Goal: Task Accomplishment & Management: Use online tool/utility

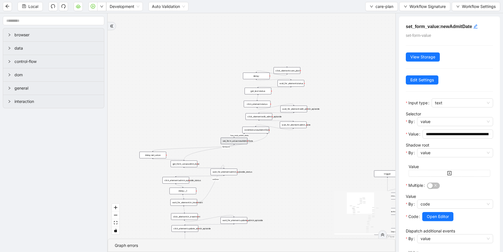
click at [304, 109] on div "wait_for_element:edit_admin_episode" at bounding box center [293, 109] width 27 height 7
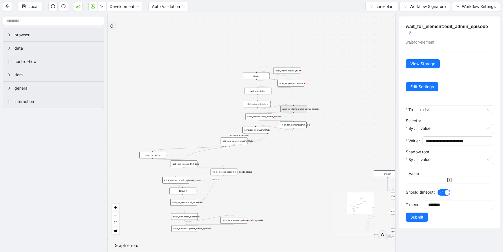
click at [261, 117] on div "click_element:edit_admin_episode" at bounding box center [258, 116] width 27 height 7
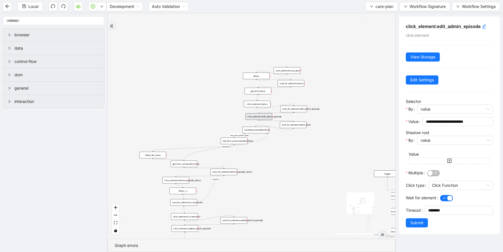
click at [290, 126] on div "wait_for_element:admit_date" at bounding box center [293, 125] width 27 height 7
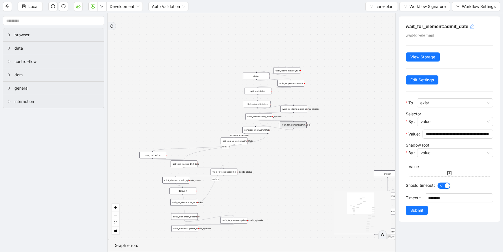
click at [248, 135] on div "addProvider fallback success fallback has_new_admit_date fallback onError onErr…" at bounding box center [251, 125] width 287 height 225
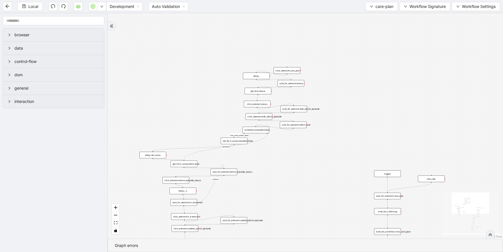
click at [255, 165] on div "addProvider fallback success fallback has_new_admit_date fallback onError onErr…" at bounding box center [305, 125] width 395 height 225
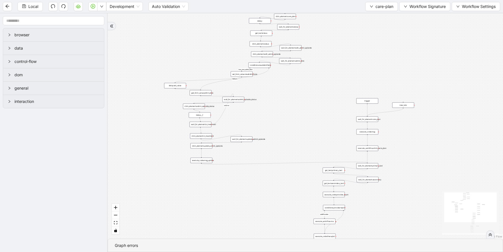
drag, startPoint x: 257, startPoint y: 201, endPoint x: 258, endPoint y: 129, distance: 71.9
click at [258, 129] on div "addProvider fallback success fallback has_new_admit_date fallback onError onErr…" at bounding box center [305, 125] width 395 height 225
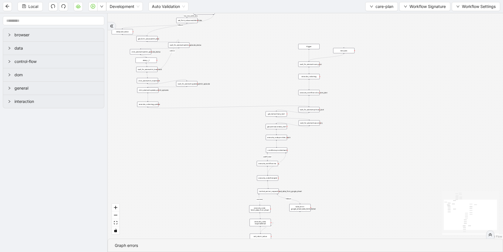
drag, startPoint x: 401, startPoint y: 171, endPoint x: 342, endPoint y: 114, distance: 80.9
click at [342, 114] on div "addProvider fallback success fallback has_new_admit_date fallback onError onErr…" at bounding box center [305, 125] width 395 height 225
click at [309, 108] on div "wait_for_element:primary_text" at bounding box center [304, 107] width 21 height 5
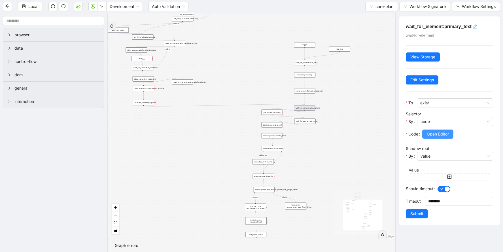
click at [430, 134] on span "Open Editor" at bounding box center [438, 134] width 22 height 6
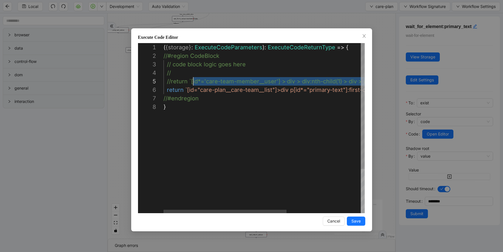
scroll to position [34, 28]
drag, startPoint x: 344, startPoint y: 81, endPoint x: 191, endPoint y: 78, distance: 153.0
click at [212, 93] on div "( { storage } : ExecuteCodeParameters ): ExecuteCodeReturnType => { //#region C…" at bounding box center [324, 157] width 322 height 229
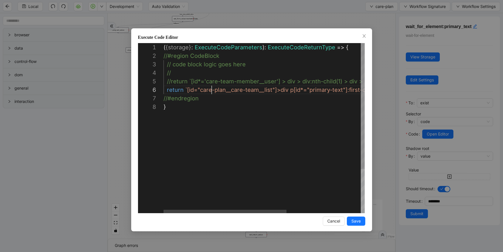
click at [183, 90] on div "( { storage } : ExecuteCodeParameters ): ExecuteCodeReturnType => { //#region C…" at bounding box center [324, 157] width 322 height 229
click at [183, 83] on div "( { storage } : ExecuteCodeParameters ): ExecuteCodeReturnType => { //#region C…" at bounding box center [324, 157] width 322 height 229
type textarea "**********"
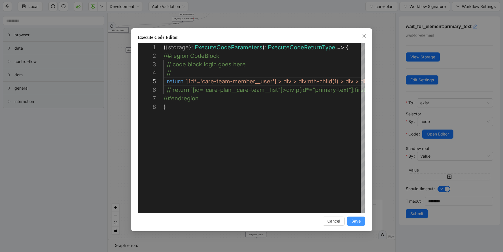
click at [359, 222] on span "Save" at bounding box center [355, 221] width 9 height 6
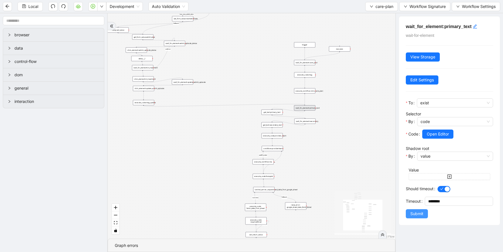
click at [413, 215] on span "Submit" at bounding box center [416, 213] width 13 height 6
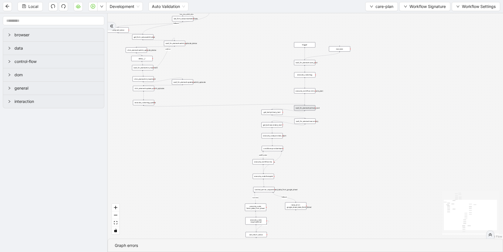
click at [274, 113] on div "get_text:primary_text" at bounding box center [271, 112] width 21 height 5
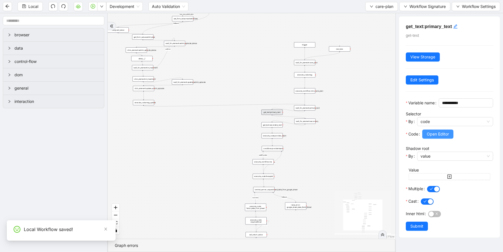
click at [429, 137] on span "Open Editor" at bounding box center [438, 134] width 22 height 6
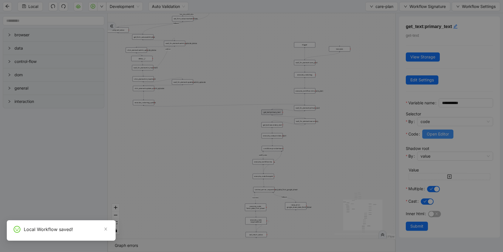
scroll to position [59, 0]
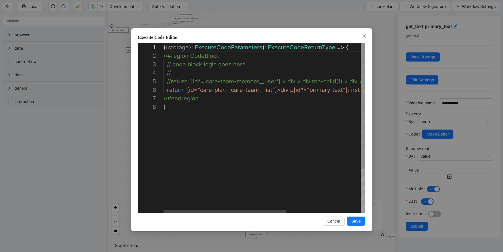
click at [231, 81] on div "( { storage } : ExecuteCodeParameters ): ExecuteCodeReturnType => { //#region C…" at bounding box center [324, 157] width 322 height 229
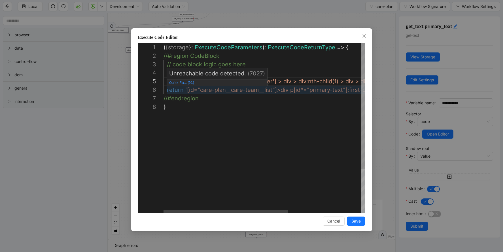
click at [233, 90] on div "( { storage } : ExecuteCodeParameters ): ExecuteCodeReturnType => { //#region C…" at bounding box center [322, 157] width 318 height 229
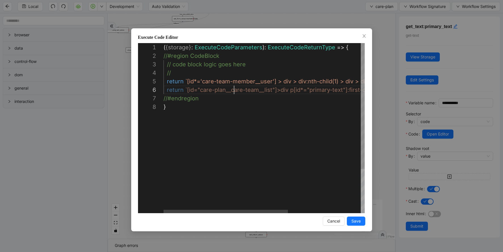
type textarea "**********"
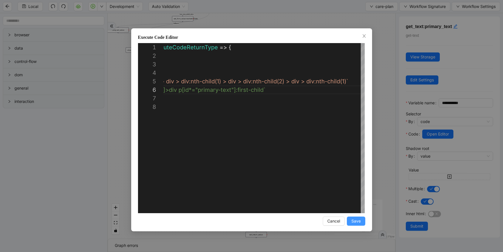
click at [355, 221] on span "Save" at bounding box center [355, 221] width 9 height 6
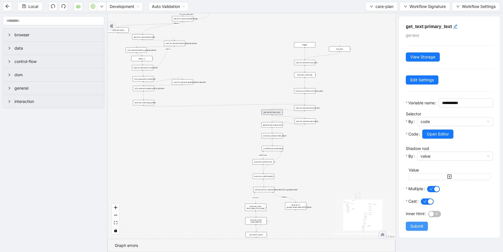
click at [415, 229] on span "Submit" at bounding box center [416, 226] width 13 height 6
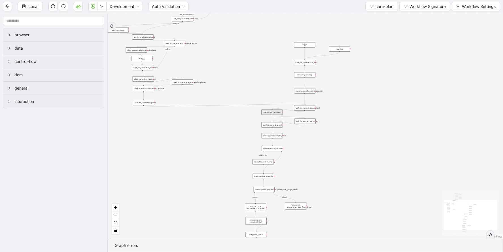
click at [308, 121] on div "wait_for_element:secondary" at bounding box center [304, 120] width 21 height 5
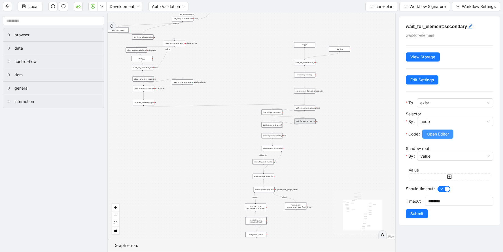
click at [442, 131] on span "Open Editor" at bounding box center [438, 134] width 22 height 6
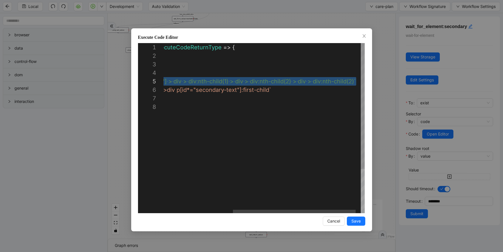
scroll to position [34, 303]
drag, startPoint x: 191, startPoint y: 82, endPoint x: 352, endPoint y: 78, distance: 161.5
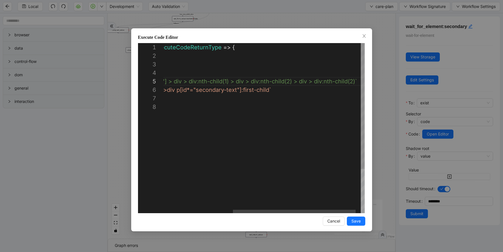
scroll to position [34, 273]
click at [261, 89] on div "( { storage } : ExecuteCodeParameters ): ExecuteCodeReturnType => { //#region C…" at bounding box center [209, 157] width 319 height 229
type textarea "**********"
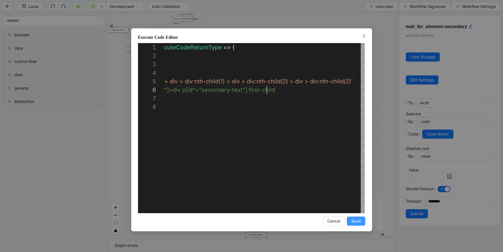
click at [354, 219] on span "Save" at bounding box center [355, 221] width 9 height 6
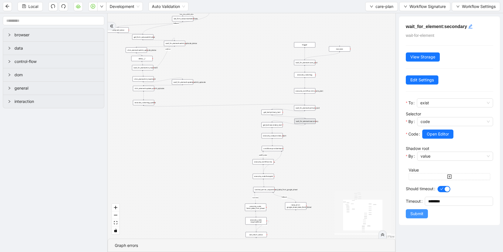
click at [420, 212] on span "Submit" at bounding box center [416, 213] width 13 height 6
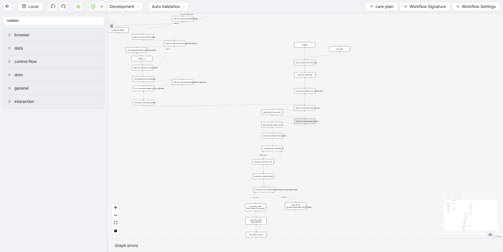
click at [273, 123] on div "get_text:secondary_text" at bounding box center [271, 124] width 21 height 5
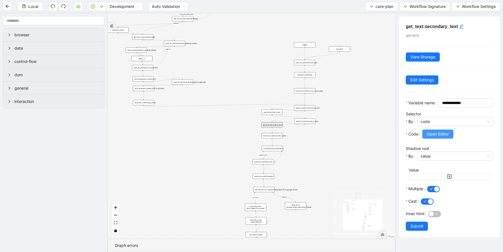
click at [442, 137] on span "Open Editor" at bounding box center [438, 134] width 22 height 6
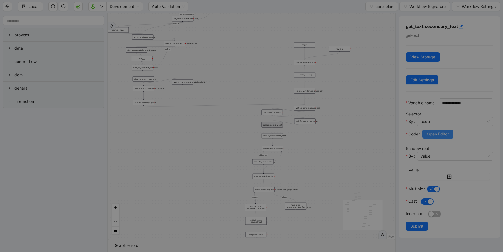
scroll to position [59, 0]
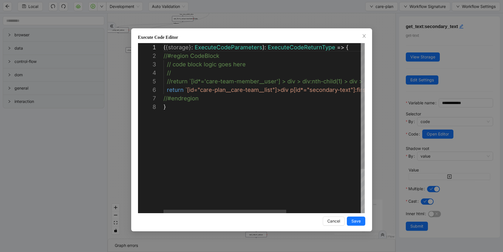
click at [274, 81] on div "( { storage } : ExecuteCodeParameters ): ExecuteCodeReturnType => { //#region C…" at bounding box center [324, 157] width 323 height 229
click at [276, 90] on div "( { storage } : ExecuteCodeParameters ): ExecuteCodeReturnType => { //#region C…" at bounding box center [322, 157] width 319 height 229
type textarea "**********"
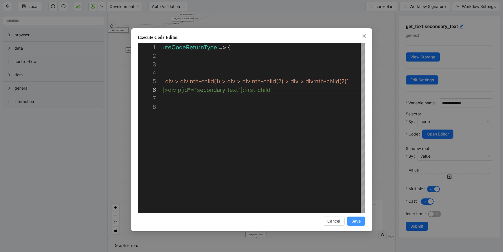
click at [355, 222] on span "Save" at bounding box center [355, 221] width 9 height 6
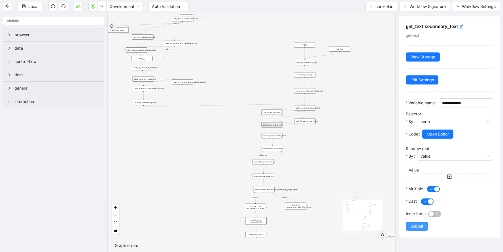
click at [410, 229] on span "Submit" at bounding box center [416, 226] width 13 height 6
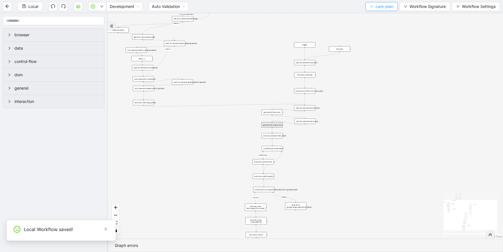
click at [374, 7] on button "care-plan" at bounding box center [381, 6] width 33 height 9
click at [375, 20] on span "Select" at bounding box center [381, 17] width 24 height 6
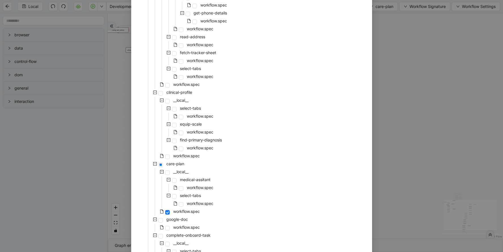
scroll to position [160, 0]
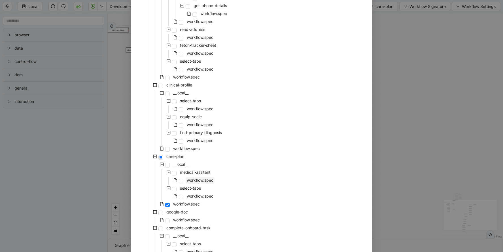
click at [192, 181] on span "workflow.spec" at bounding box center [200, 180] width 27 height 5
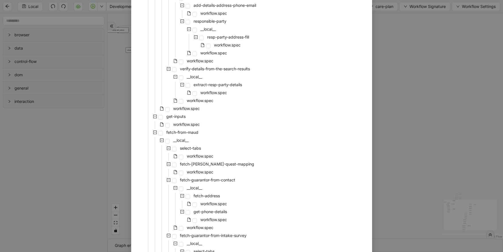
scroll to position [1156, 0]
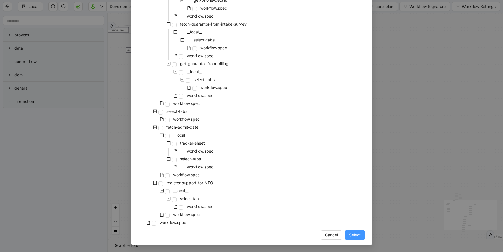
click at [357, 237] on span "Select" at bounding box center [355, 235] width 12 height 6
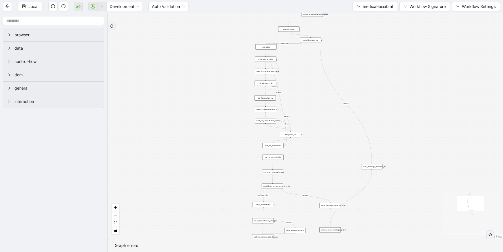
drag, startPoint x: 370, startPoint y: 73, endPoint x: 370, endPoint y: 100, distance: 27.2
click at [370, 99] on div "fallback success ma-present ma_found_in_list fallback fallback fallback success…" at bounding box center [305, 125] width 395 height 225
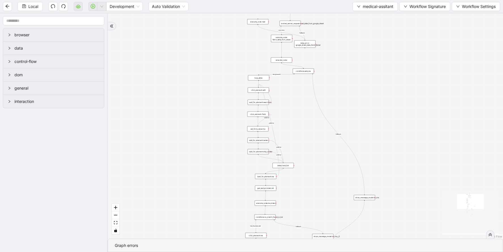
drag, startPoint x: 354, startPoint y: 52, endPoint x: 347, endPoint y: 67, distance: 16.9
click at [347, 67] on div "fallback success ma-present ma_found_in_list fallback fallback fallback success…" at bounding box center [305, 125] width 395 height 225
click at [265, 91] on div "click_element:edit" at bounding box center [257, 90] width 21 height 5
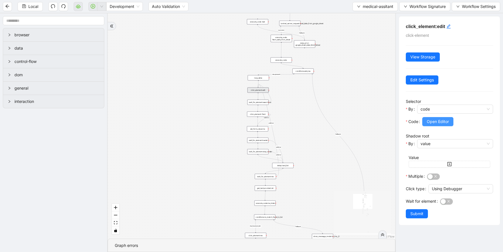
click at [436, 123] on span "Open Editor" at bounding box center [438, 121] width 22 height 6
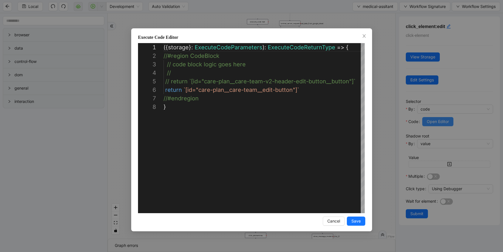
scroll to position [59, 0]
click at [303, 81] on div "( { storage } : ExecuteCodeParameters ): ExecuteCodeReturnType => { //#region C…" at bounding box center [267, 157] width 209 height 229
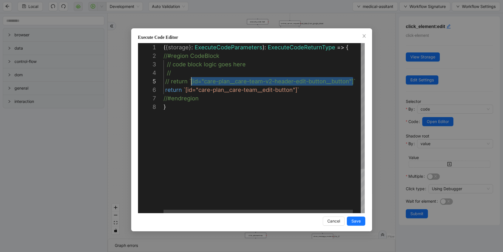
scroll to position [34, 28]
drag, startPoint x: 353, startPoint y: 81, endPoint x: 191, endPoint y: 80, distance: 161.2
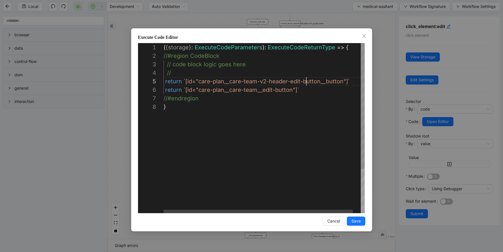
scroll to position [34, 143]
click at [292, 89] on div "( { storage } : ExecuteCodeParameters ): ExecuteCodeReturnType => { //#region C…" at bounding box center [265, 157] width 204 height 229
type textarea "**********"
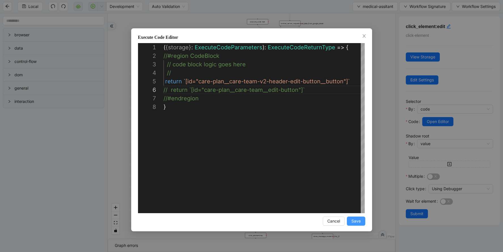
click at [356, 220] on span "Save" at bounding box center [355, 221] width 9 height 6
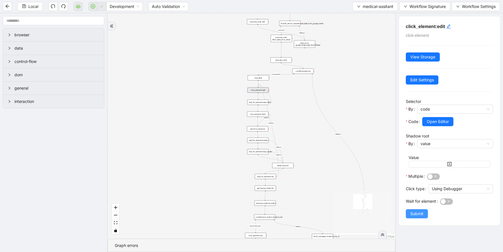
click at [423, 215] on span "Submit" at bounding box center [416, 213] width 13 height 6
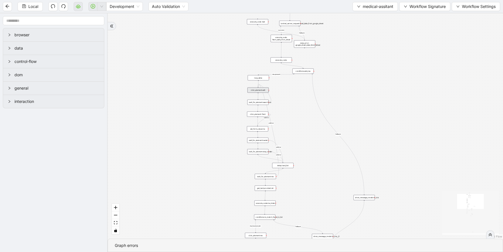
click at [255, 103] on div "wait_for_element:searchbox" at bounding box center [257, 101] width 21 height 5
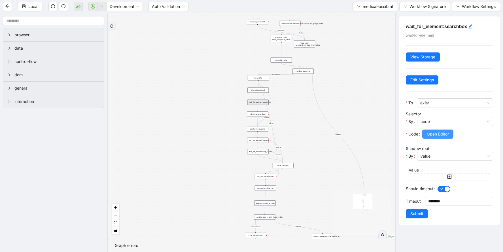
click at [442, 134] on span "Open Editor" at bounding box center [438, 134] width 22 height 6
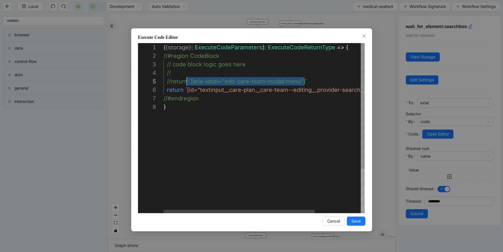
scroll to position [34, 28]
drag, startPoint x: 304, startPoint y: 80, endPoint x: 191, endPoint y: 81, distance: 112.7
click at [271, 89] on div "( { storage } : ExecuteCodeParameters ): ExecuteCodeReturnType => { //#region C…" at bounding box center [294, 157] width 262 height 229
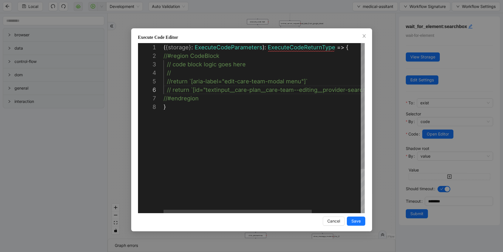
click at [275, 82] on div "( { storage } : ExecuteCodeParameters ): ExecuteCodeReturnType => { //#region C…" at bounding box center [296, 157] width 267 height 229
type textarea "**********"
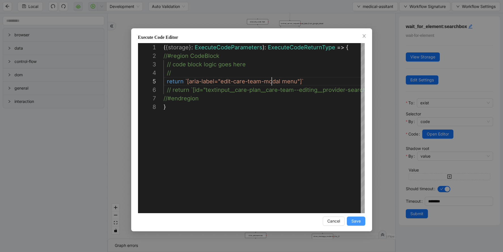
click at [355, 221] on span "Save" at bounding box center [355, 221] width 9 height 6
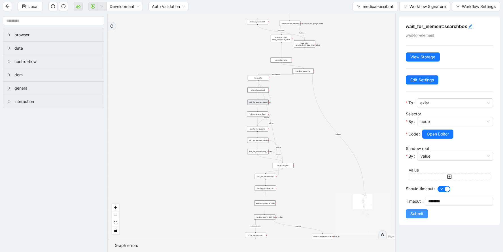
click at [412, 213] on span "Submit" at bounding box center [416, 213] width 13 height 6
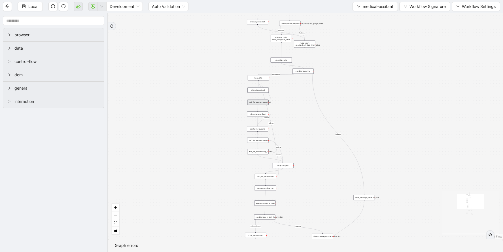
click at [256, 91] on div "click_element:edit" at bounding box center [257, 90] width 21 height 5
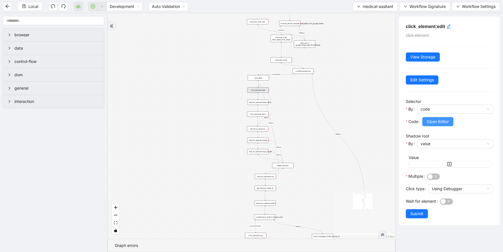
click at [440, 120] on span "Open Editor" at bounding box center [438, 121] width 22 height 6
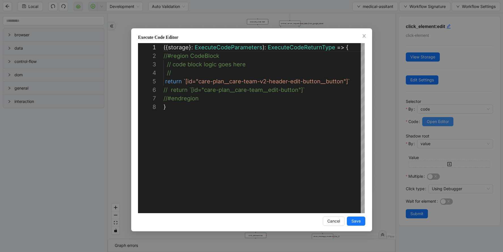
scroll to position [59, 0]
click at [377, 64] on div "**********" at bounding box center [251, 126] width 503 height 252
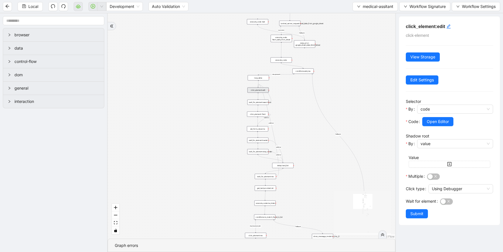
click at [260, 104] on div "wait_for_element:searchbox" at bounding box center [257, 101] width 21 height 5
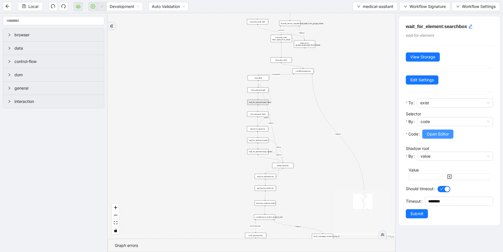
click at [441, 137] on span "Open Editor" at bounding box center [438, 134] width 22 height 6
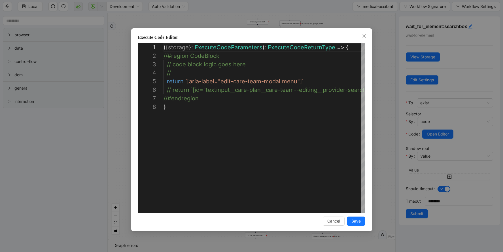
click at [392, 91] on div "**********" at bounding box center [251, 126] width 503 height 252
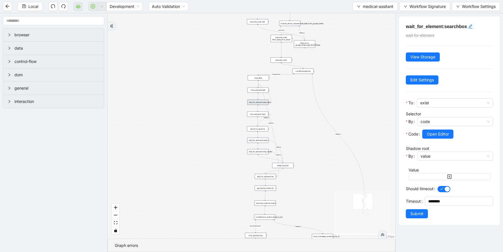
click at [261, 114] on div "click_element: field" at bounding box center [257, 113] width 21 height 5
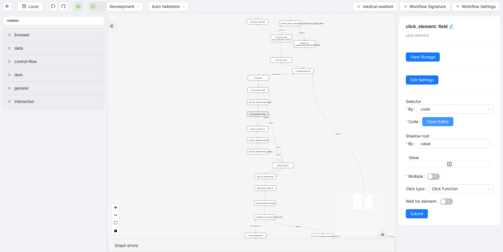
click at [433, 121] on span "Open Editor" at bounding box center [438, 121] width 22 height 6
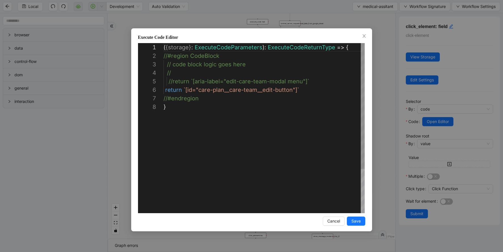
click at [286, 82] on div "( { storage } : ExecuteCodeParameters ): ExecuteCodeReturnType => { //#region C…" at bounding box center [263, 157] width 201 height 229
click at [280, 92] on div "( { storage } : ExecuteCodeParameters ): ExecuteCodeReturnType => { //#region C…" at bounding box center [263, 157] width 201 height 229
type textarea "**********"
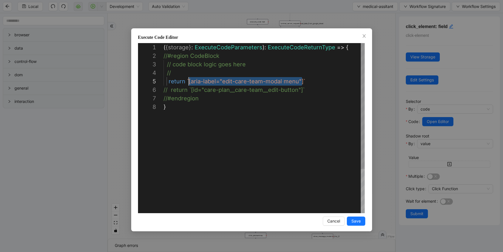
scroll to position [34, 25]
drag, startPoint x: 301, startPoint y: 81, endPoint x: 188, endPoint y: 81, distance: 113.9
click at [356, 221] on span "Save" at bounding box center [355, 221] width 9 height 6
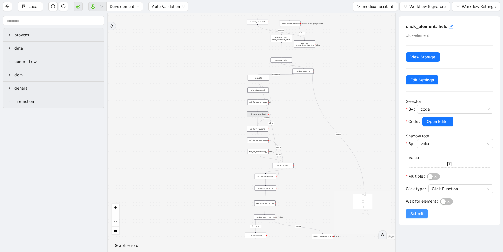
click at [424, 215] on button "Submit" at bounding box center [417, 213] width 22 height 9
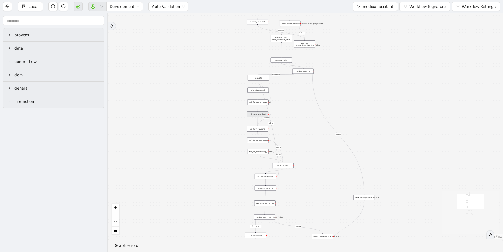
click at [293, 102] on div "fallback success ma-present ma_found_in_list fallback fallback fallback success…" at bounding box center [305, 125] width 395 height 225
click at [264, 114] on div "click_element: field" at bounding box center [257, 113] width 21 height 5
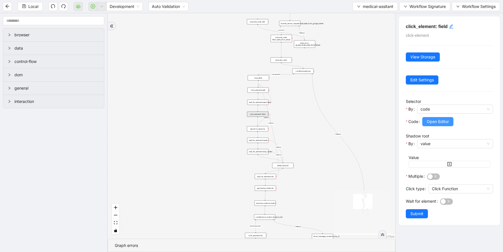
click at [429, 124] on span "Open Editor" at bounding box center [438, 121] width 22 height 6
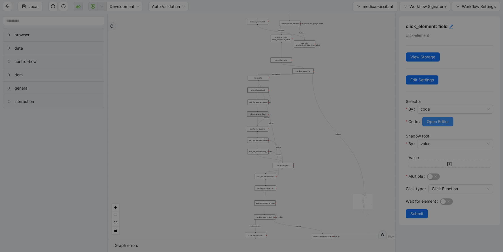
scroll to position [59, 0]
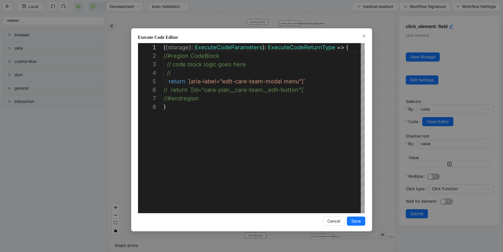
click at [387, 55] on div "**********" at bounding box center [251, 126] width 503 height 252
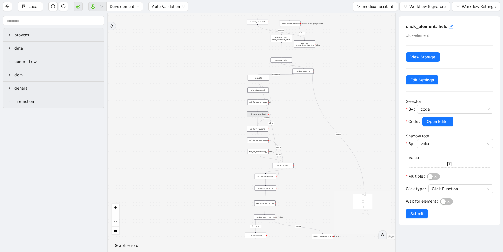
click at [255, 129] on div "set_form_value:ma" at bounding box center [257, 128] width 21 height 5
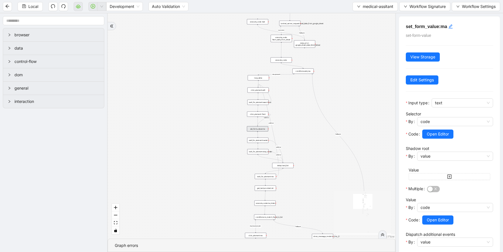
click at [263, 141] on div "wait_for_element:loader" at bounding box center [257, 140] width 21 height 5
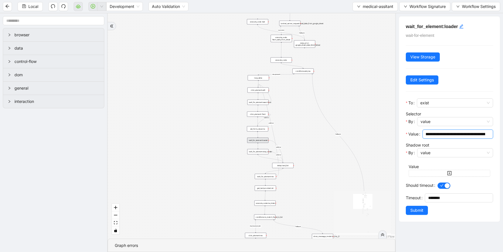
scroll to position [0, 0]
drag, startPoint x: 484, startPoint y: 133, endPoint x: 399, endPoint y: 125, distance: 85.3
click at [399, 126] on div "**********" at bounding box center [449, 118] width 101 height 205
click at [376, 132] on div "fallback success ma-present ma_found_in_list fallback fallback fallback success…" at bounding box center [251, 125] width 287 height 225
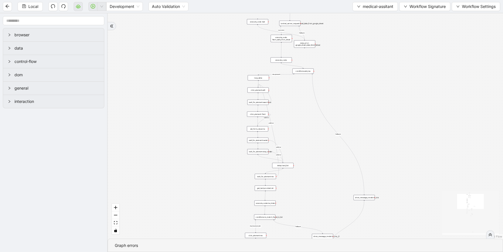
click at [258, 141] on div "wait_for_element:loader" at bounding box center [257, 140] width 21 height 5
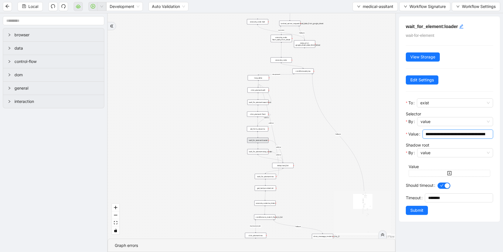
scroll to position [0, 171]
drag, startPoint x: 426, startPoint y: 133, endPoint x: 504, endPoint y: 131, distance: 77.7
click at [502, 131] on html "Local Development Auto Validation medical-assitant Workflow Signature Workflow …" at bounding box center [251, 126] width 503 height 252
click at [265, 142] on div "wait_for_element:loader" at bounding box center [257, 140] width 21 height 5
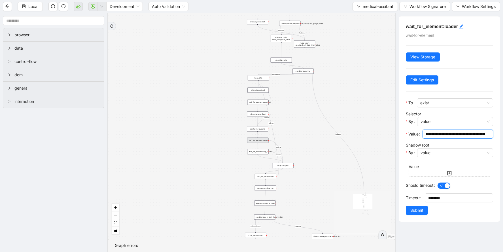
scroll to position [0, 171]
drag, startPoint x: 427, startPoint y: 134, endPoint x: 499, endPoint y: 134, distance: 71.9
click at [499, 134] on div "**********" at bounding box center [449, 132] width 108 height 238
type input "*"
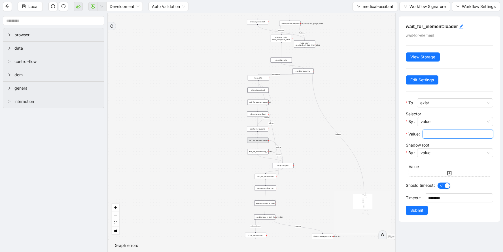
paste input "**********"
type input "**********"
click at [419, 213] on span "Submit" at bounding box center [416, 210] width 13 height 6
click at [421, 210] on div "**********" at bounding box center [449, 132] width 108 height 238
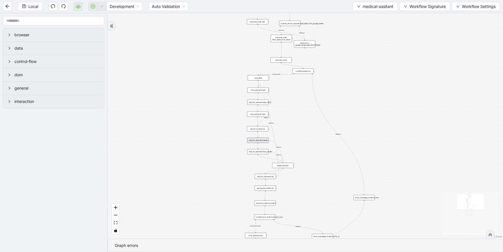
click at [266, 149] on div "wait_for_element:stop_loader" at bounding box center [257, 151] width 21 height 5
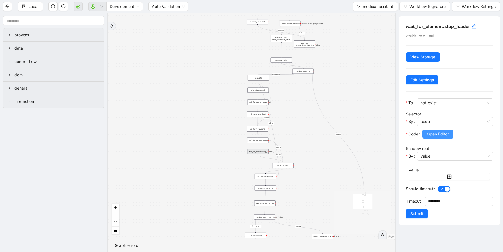
click at [439, 135] on span "Open Editor" at bounding box center [438, 134] width 22 height 6
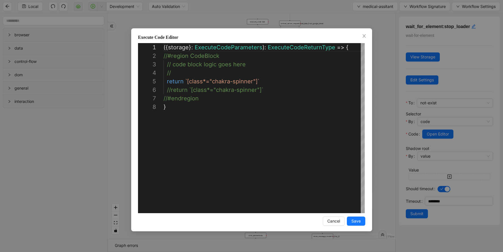
scroll to position [59, 0]
click at [384, 68] on div "**********" at bounding box center [251, 126] width 503 height 252
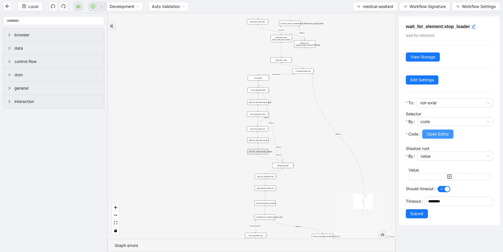
click at [435, 133] on span "Open Editor" at bounding box center [438, 134] width 22 height 6
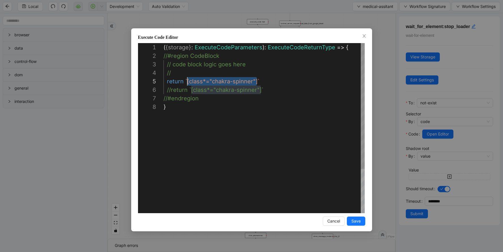
drag, startPoint x: 256, startPoint y: 80, endPoint x: 187, endPoint y: 79, distance: 69.7
paste textarea "**********"
type textarea "**********"
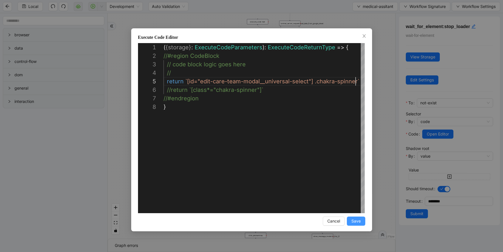
click at [360, 220] on span "Save" at bounding box center [355, 221] width 9 height 6
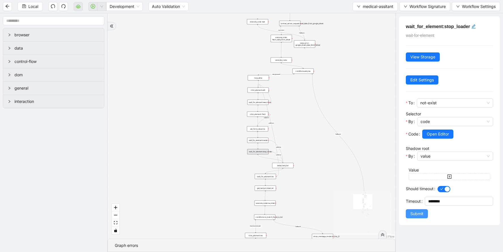
click at [427, 213] on button "Submit" at bounding box center [417, 213] width 22 height 9
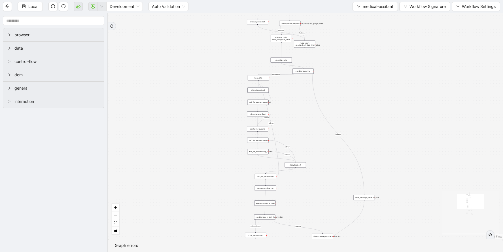
drag, startPoint x: 281, startPoint y: 164, endPoint x: 293, endPoint y: 164, distance: 12.8
click at [293, 164] on div "delay:load_list" at bounding box center [295, 164] width 21 height 5
click at [260, 116] on div "click_element: field" at bounding box center [257, 113] width 21 height 5
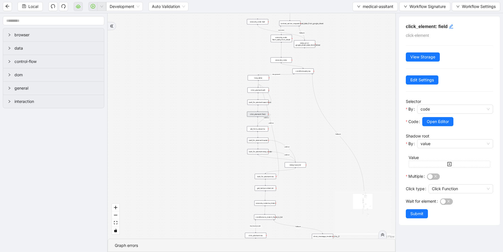
click at [262, 144] on div "fallback success ma-present ma_found_in_list fallback fallback fallback success…" at bounding box center [251, 125] width 287 height 225
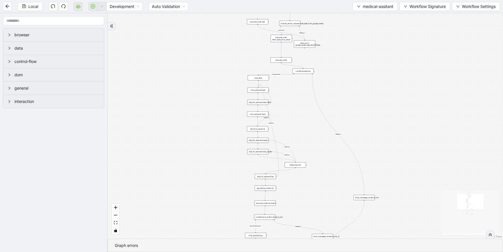
click at [264, 143] on div "fallback success ma-present ma_found_in_list fallback fallback fallback success…" at bounding box center [305, 125] width 395 height 225
click at [262, 153] on div "wait_for_element:stop_loader" at bounding box center [257, 151] width 21 height 5
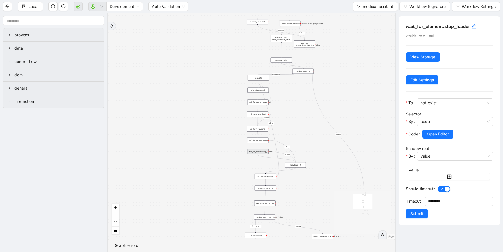
click at [304, 150] on div "fallback success ma-present ma_found_in_list fallback fallback fallback success…" at bounding box center [251, 125] width 287 height 225
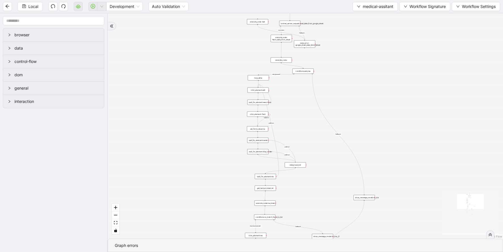
click at [267, 174] on div "wait_for_element:ma" at bounding box center [265, 176] width 21 height 5
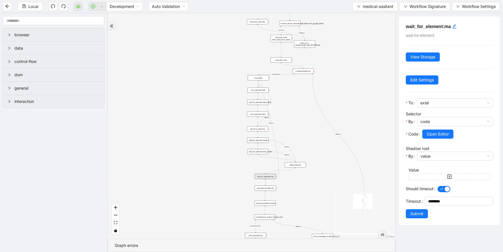
click at [270, 190] on div "get_text:providerList" at bounding box center [265, 188] width 21 height 5
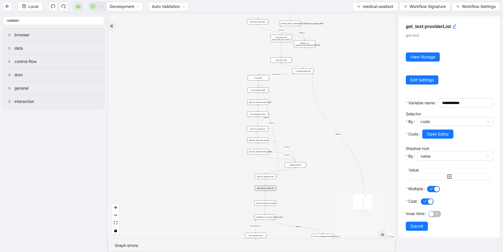
click at [272, 177] on div "wait_for_element:ma" at bounding box center [265, 176] width 21 height 5
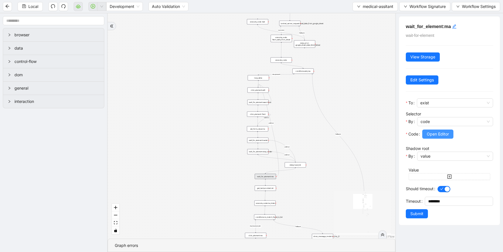
click at [434, 135] on span "Open Editor" at bounding box center [438, 134] width 22 height 6
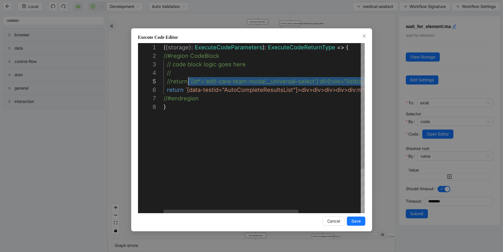
scroll to position [34, 28]
drag, startPoint x: 344, startPoint y: 81, endPoint x: 191, endPoint y: 78, distance: 153.0
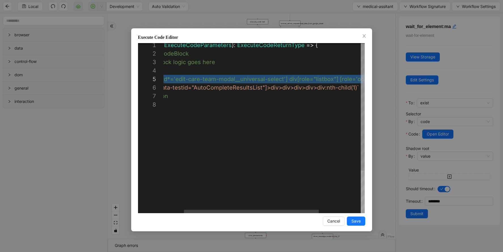
scroll to position [34, 24]
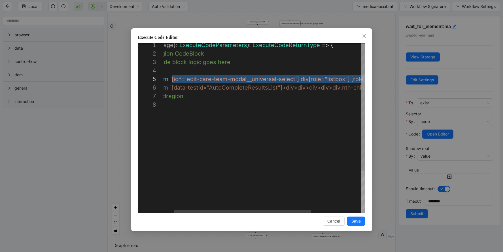
click at [309, 85] on div "( { storage } : ExecuteCodeParameters ): ExecuteCodeReturnType => { //#region C…" at bounding box center [293, 155] width 290 height 229
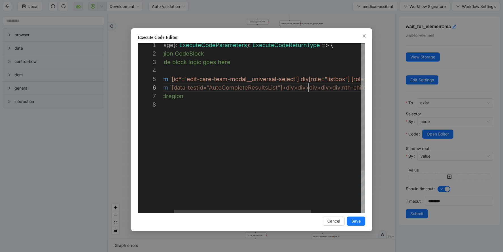
type textarea "**********"
click at [360, 221] on span "Save" at bounding box center [355, 221] width 9 height 6
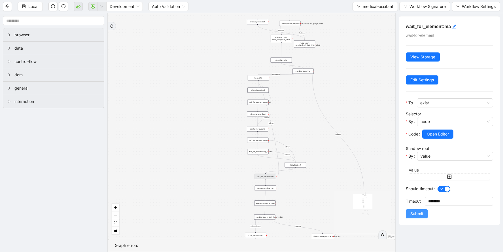
click at [418, 212] on span "Submit" at bounding box center [416, 213] width 13 height 6
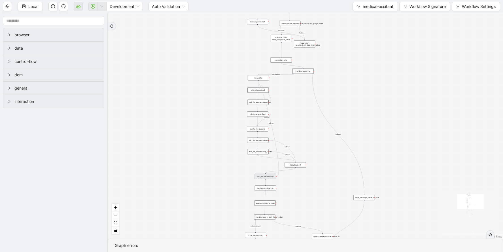
click at [268, 176] on div "wait_for_element:ma" at bounding box center [265, 176] width 21 height 5
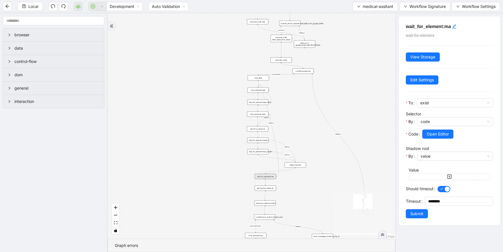
click at [267, 190] on div "get_text:providerList" at bounding box center [265, 188] width 21 height 5
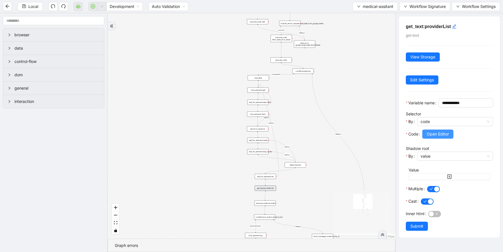
click at [438, 137] on span "Open Editor" at bounding box center [438, 134] width 22 height 6
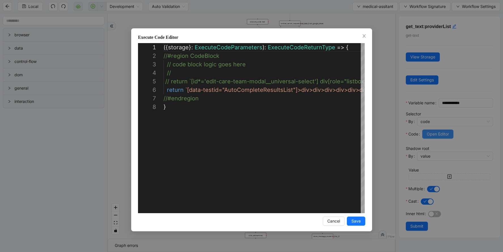
scroll to position [59, 0]
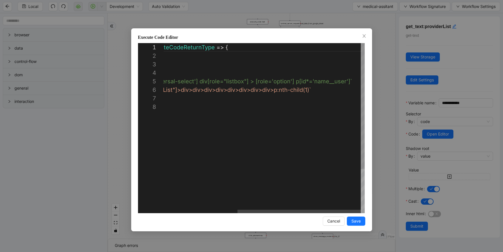
click at [315, 83] on div "( { storage } : ExecuteCodeParameters ): ExecuteCodeReturnType => { //#region C…" at bounding box center [203, 157] width 321 height 229
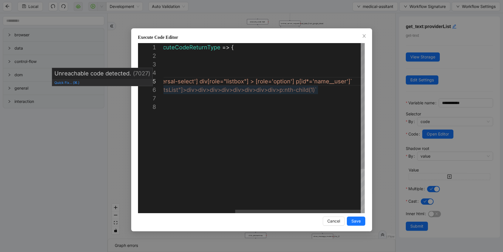
click at [303, 89] on div "( { storage } : ExecuteCodeParameters ): ExecuteCodeReturnType => { //#region C…" at bounding box center [207, 157] width 316 height 229
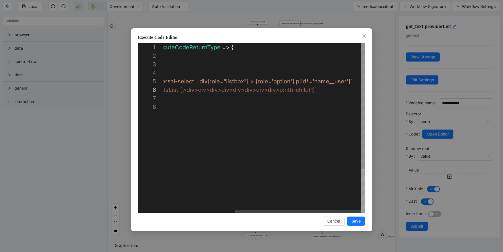
type textarea "**********"
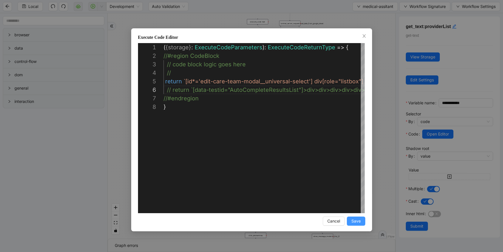
click at [357, 219] on span "Save" at bounding box center [355, 221] width 9 height 6
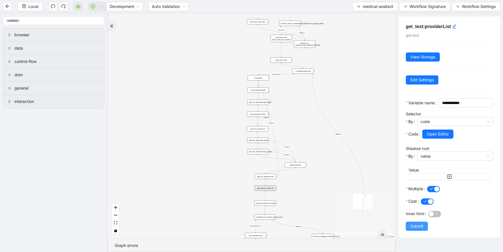
click at [408, 231] on button "Submit" at bounding box center [417, 225] width 22 height 9
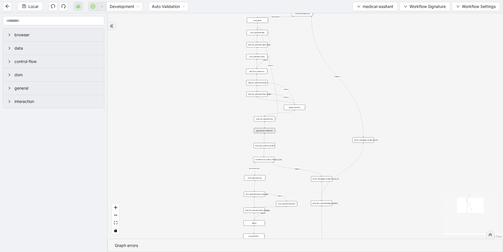
drag, startPoint x: 284, startPoint y: 199, endPoint x: 280, endPoint y: 140, distance: 59.4
click at [281, 140] on div "fallback success ma-present ma_found_in_list fallback fallback fallback success…" at bounding box center [305, 125] width 395 height 225
click at [265, 144] on div "execute_code:ma_index" at bounding box center [261, 143] width 21 height 5
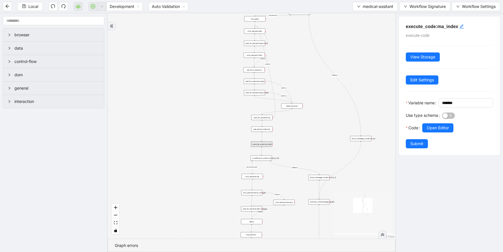
click at [257, 176] on div "click_element:ma" at bounding box center [252, 176] width 21 height 5
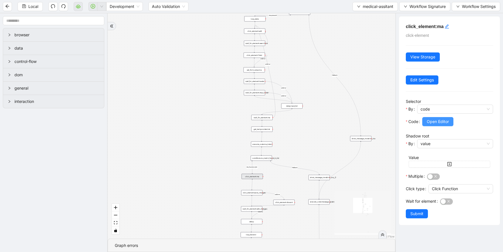
click at [430, 120] on span "Open Editor" at bounding box center [438, 121] width 22 height 6
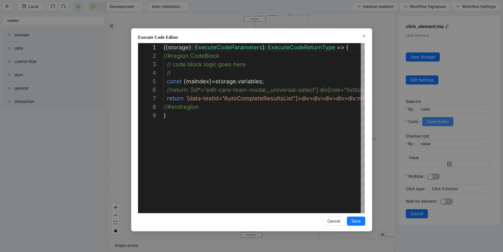
scroll to position [68, 0]
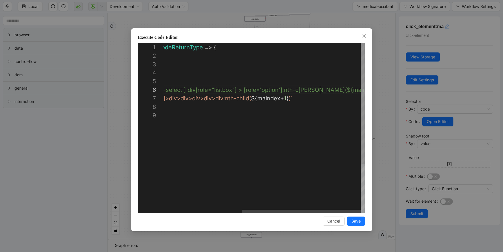
click at [318, 91] on div "({ storage }: ExecuteCodeParameters ): ExecuteCodeReturnType => { //#region Cod…" at bounding box center [197, 162] width 333 height 238
click at [284, 96] on div "({ storage }: ExecuteCodeParameters ): ExecuteCodeReturnType => { //#region Cod…" at bounding box center [199, 162] width 329 height 238
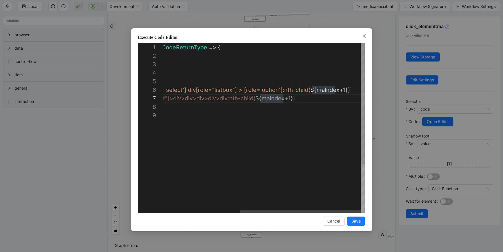
type textarea "**********"
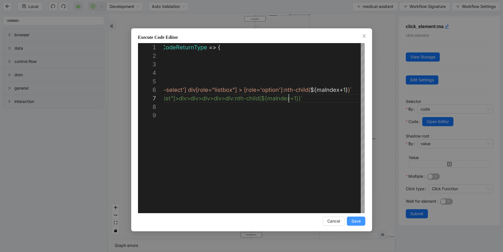
click at [357, 220] on span "Save" at bounding box center [355, 221] width 9 height 6
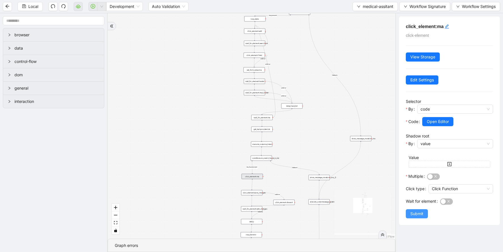
click at [418, 213] on span "Submit" at bounding box center [416, 213] width 13 height 6
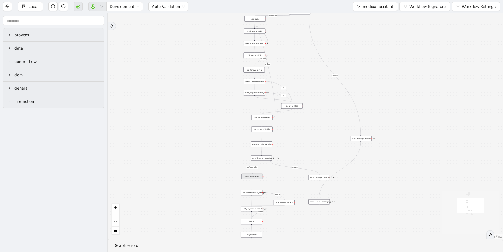
click at [257, 193] on div "click_element:save_changes" at bounding box center [251, 192] width 21 height 5
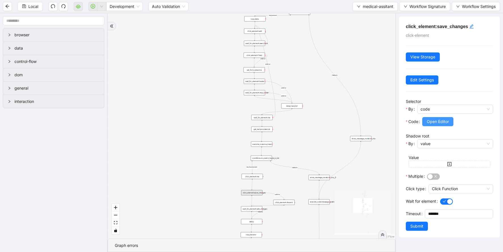
click at [442, 121] on span "Open Editor" at bounding box center [438, 121] width 22 height 6
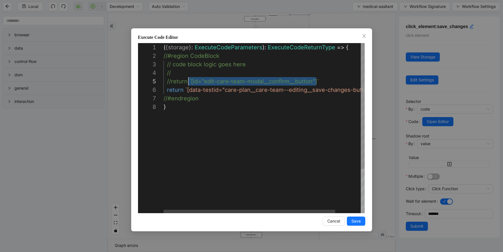
scroll to position [34, 28]
drag, startPoint x: 316, startPoint y: 82, endPoint x: 190, endPoint y: 80, distance: 125.5
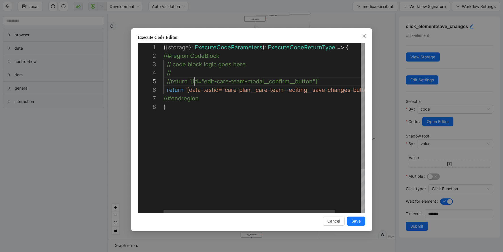
scroll to position [34, 27]
click at [208, 91] on div "( { storage } : ExecuteCodeParameters ): ExecuteCodeReturnType => { //#region C…" at bounding box center [278, 157] width 231 height 229
type textarea "**********"
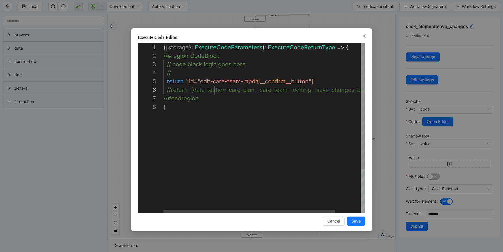
scroll to position [42, 51]
click at [354, 222] on span "Save" at bounding box center [355, 221] width 9 height 6
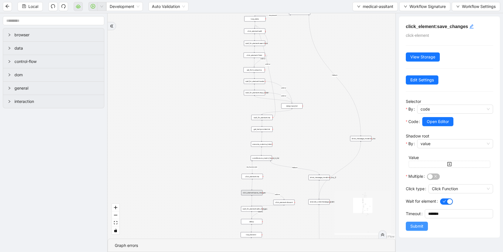
click at [422, 227] on span "Submit" at bounding box center [416, 226] width 13 height 6
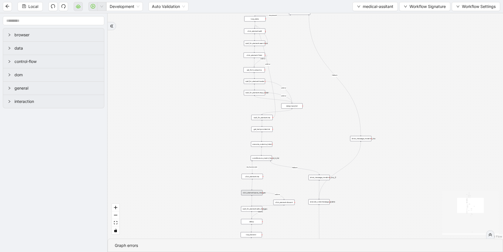
click at [285, 202] on div "click_element:discard" at bounding box center [283, 201] width 21 height 5
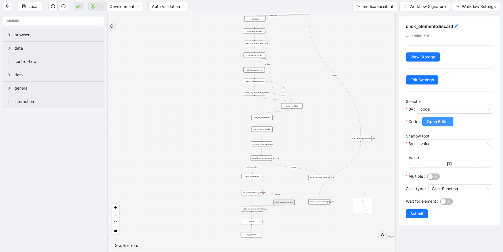
click at [436, 123] on span "Open Editor" at bounding box center [438, 121] width 22 height 6
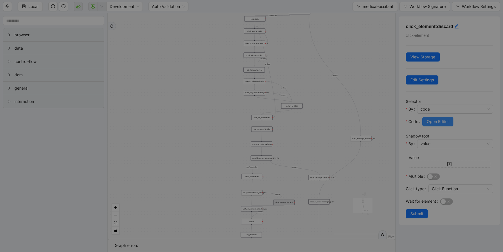
scroll to position [59, 0]
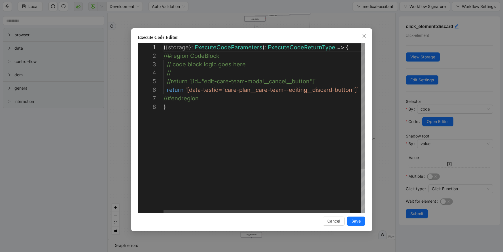
click at [295, 81] on div "( { storage } : ExecuteCodeParameters ): ExecuteCodeReturnType => { //#region C…" at bounding box center [269, 157] width 213 height 229
click at [299, 89] on div "( { storage } : ExecuteCodeParameters ): ExecuteCodeReturnType => { //#region C…" at bounding box center [269, 157] width 213 height 229
type textarea "**********"
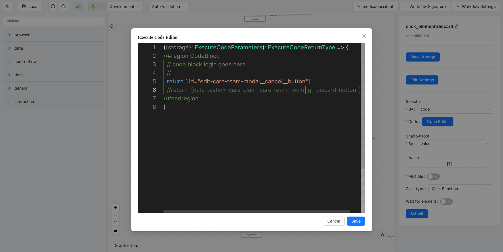
scroll to position [42, 142]
click at [356, 220] on span "Save" at bounding box center [355, 221] width 9 height 6
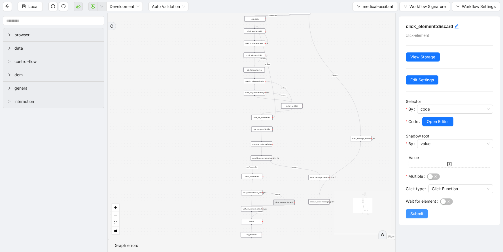
click at [411, 214] on span "Submit" at bounding box center [416, 213] width 13 height 6
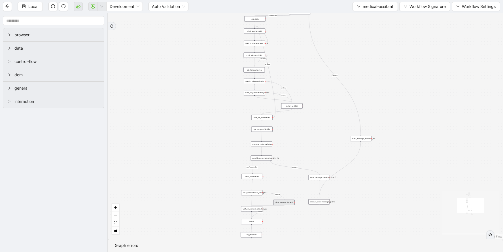
click at [257, 209] on div "wait_for_element:edit_changes" at bounding box center [251, 208] width 21 height 5
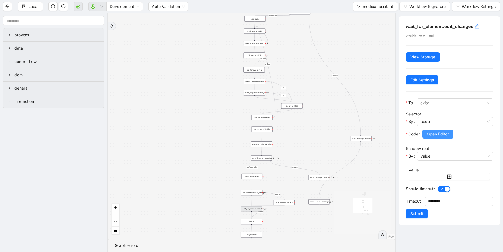
click at [439, 131] on span "Open Editor" at bounding box center [438, 134] width 22 height 6
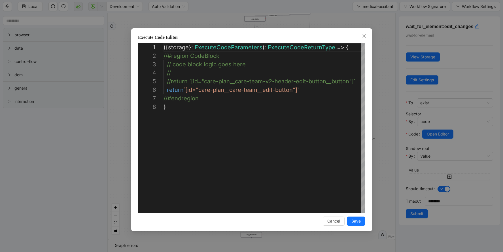
scroll to position [59, 0]
click at [304, 81] on div "( { storage } : ExecuteCodeParameters ): ExecuteCodeReturnType => { //#region C…" at bounding box center [267, 157] width 209 height 229
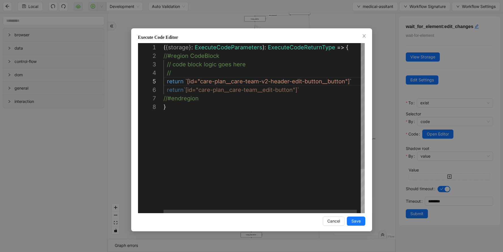
click at [285, 90] on div "( { storage } : ExecuteCodeParameters ): ExecuteCodeReturnType => { //#region C…" at bounding box center [265, 157] width 205 height 229
type textarea "**********"
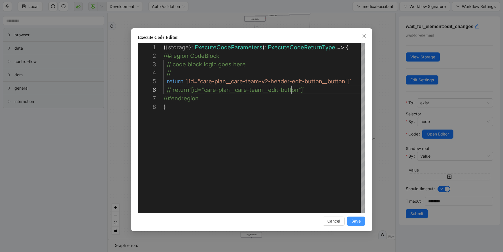
click at [356, 220] on span "Save" at bounding box center [355, 221] width 9 height 6
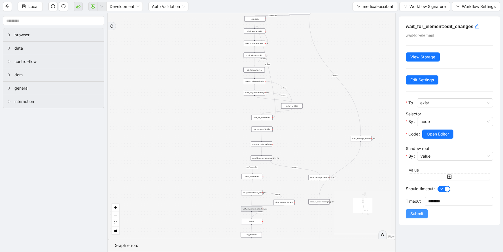
click at [416, 215] on span "Submit" at bounding box center [416, 213] width 13 height 6
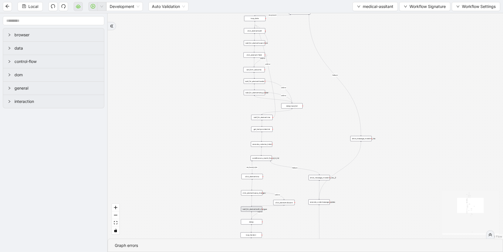
click at [363, 139] on div "show_message_modal:no_ma" at bounding box center [360, 138] width 21 height 5
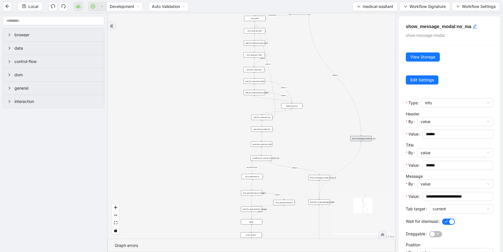
click at [354, 112] on div "fallback success ma-present ma_found_in_list fallback fallback fallback success…" at bounding box center [251, 125] width 287 height 225
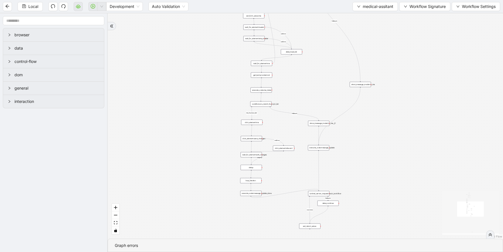
drag, startPoint x: 351, startPoint y: 194, endPoint x: 348, endPoint y: 139, distance: 54.7
click at [349, 140] on div "fallback success ma-present ma_found_in_list fallback fallback fallback success…" at bounding box center [305, 125] width 395 height 225
click at [381, 8] on span "medical-assitant" at bounding box center [378, 6] width 31 height 6
click at [372, 18] on span "Select" at bounding box center [374, 17] width 37 height 6
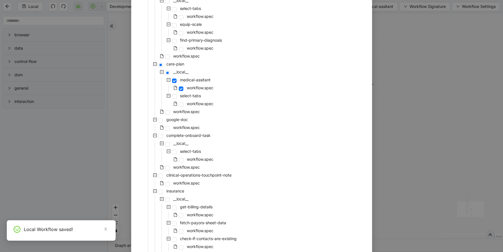
scroll to position [236, 0]
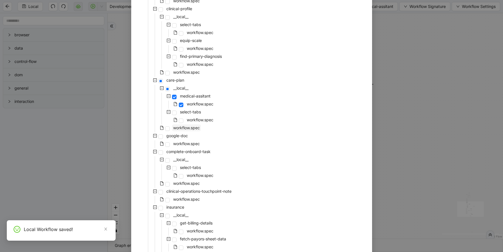
click at [178, 128] on span "workflow.spec" at bounding box center [186, 127] width 27 height 5
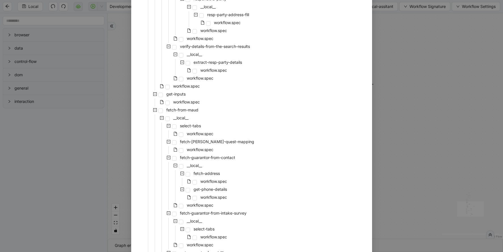
scroll to position [1156, 0]
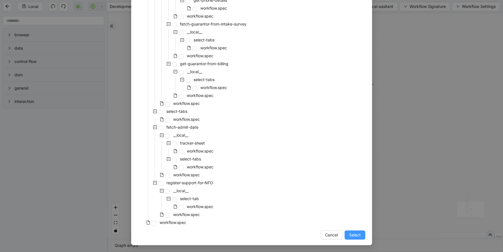
click at [354, 233] on span "Select" at bounding box center [355, 235] width 12 height 6
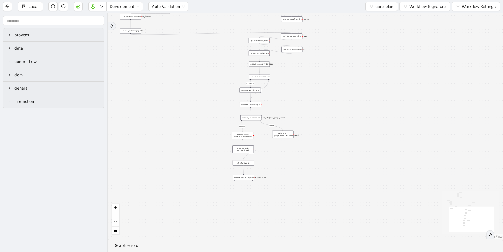
click at [320, 147] on div "addProvider fallback success fallback has_new_admit_date fallback onError onErr…" at bounding box center [305, 125] width 395 height 225
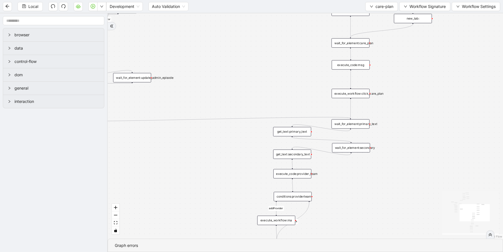
drag, startPoint x: 241, startPoint y: 78, endPoint x: 227, endPoint y: 237, distance: 159.5
click at [227, 236] on div "addProvider fallback success fallback has_new_admit_date fallback onError onErr…" at bounding box center [305, 125] width 395 height 225
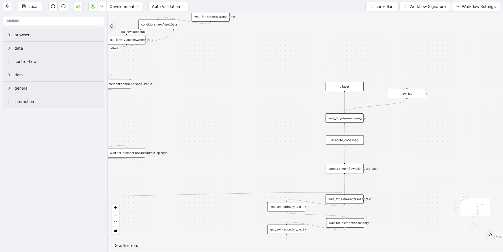
drag, startPoint x: 258, startPoint y: 113, endPoint x: 252, endPoint y: 186, distance: 72.5
click at [252, 186] on div "addProvider fallback success fallback has_new_admit_date fallback onError onErr…" at bounding box center [305, 125] width 395 height 225
drag, startPoint x: 344, startPoint y: 91, endPoint x: 447, endPoint y: 0, distance: 137.4
click at [409, 89] on div "trigger click_element:care_plan delay: get_text:status click_element:status cli…" at bounding box center [481, 80] width 353 height 201
click at [404, 95] on div "new_tab:" at bounding box center [406, 93] width 38 height 9
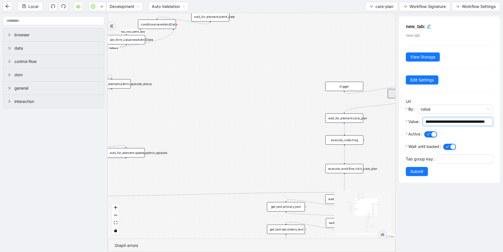
scroll to position [0, 122]
drag, startPoint x: 426, startPoint y: 122, endPoint x: 504, endPoint y: 121, distance: 78.5
click at [502, 121] on html "Local Development Auto Validation care-plan Workflow Signature Workflow Setting…" at bounding box center [251, 126] width 503 height 252
paste input "**********"
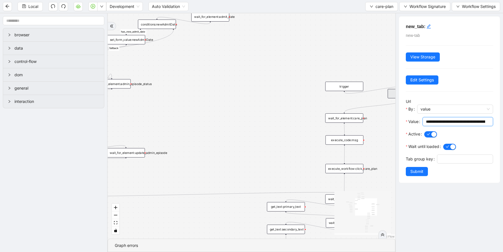
scroll to position [0, 120]
type input "**********"
click at [424, 172] on button "Submit" at bounding box center [417, 171] width 22 height 9
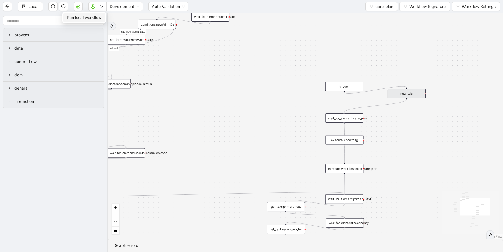
click at [101, 17] on span "Run local workflow" at bounding box center [84, 17] width 35 height 6
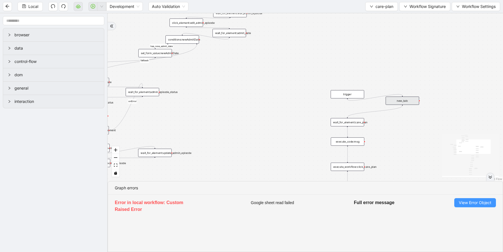
click at [474, 200] on span "View Error Object" at bounding box center [475, 202] width 33 height 6
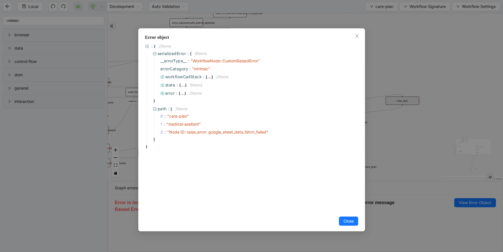
click at [240, 21] on div "Error object : { 2 item s serializedError : { 5 item s __errorType__ : " Workfl…" at bounding box center [251, 126] width 503 height 252
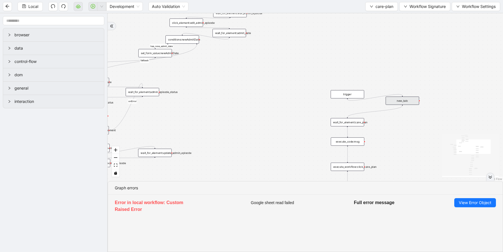
click at [275, 118] on div "addProvider fallback success fallback has_new_admit_date fallback onError onErr…" at bounding box center [305, 97] width 395 height 168
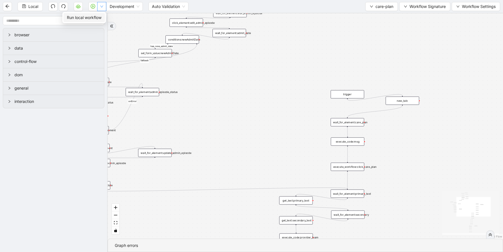
click at [103, 7] on icon "down" at bounding box center [101, 6] width 3 height 3
click at [99, 15] on span "Run local workflow" at bounding box center [84, 17] width 35 height 6
click at [381, 8] on span "care-plan" at bounding box center [384, 6] width 18 height 6
click at [379, 19] on span "Select" at bounding box center [381, 17] width 24 height 6
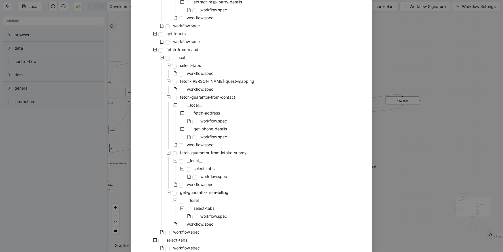
scroll to position [1156, 0]
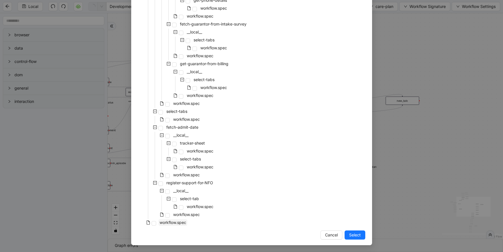
click at [167, 221] on span "workflow.spec" at bounding box center [172, 222] width 27 height 5
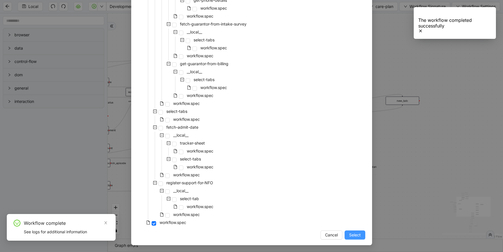
click at [352, 235] on span "Select" at bounding box center [355, 235] width 12 height 6
click at [423, 29] on icon "Notifications (F8)" at bounding box center [420, 31] width 5 height 5
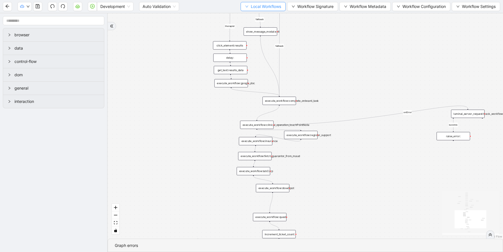
click at [253, 3] on button "Local Workflows" at bounding box center [262, 6] width 45 height 9
click at [250, 16] on span "Select" at bounding box center [261, 17] width 36 height 6
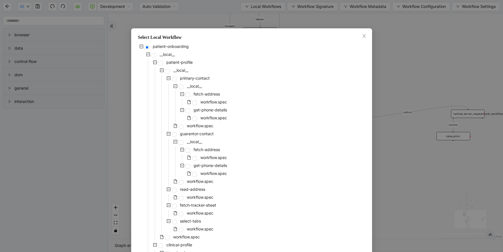
click at [377, 13] on div "Select Local Workflow patient-onboarding __local__ patient-profile __local__ pr…" at bounding box center [251, 126] width 503 height 252
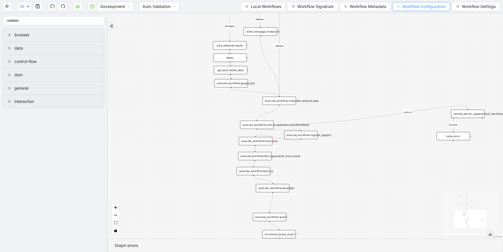
click at [403, 6] on span "Workflow Configuration" at bounding box center [423, 6] width 43 height 6
click at [404, 28] on span "Value" at bounding box center [420, 27] width 50 height 6
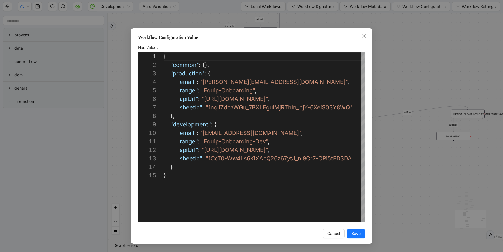
scroll to position [85, 0]
click at [423, 62] on div "**********" at bounding box center [251, 126] width 503 height 252
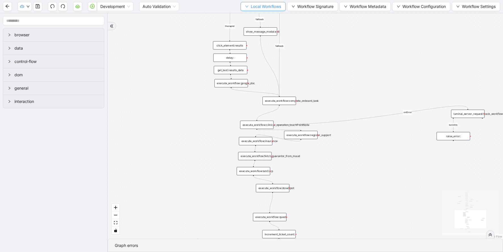
click at [245, 9] on button "Local Workflows" at bounding box center [262, 6] width 45 height 9
click at [252, 18] on span "Select" at bounding box center [261, 17] width 36 height 6
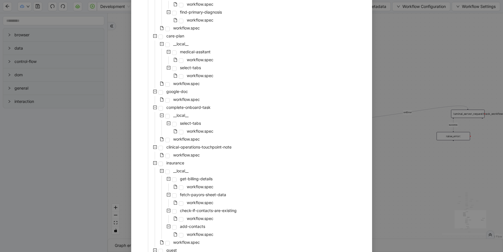
scroll to position [267, 0]
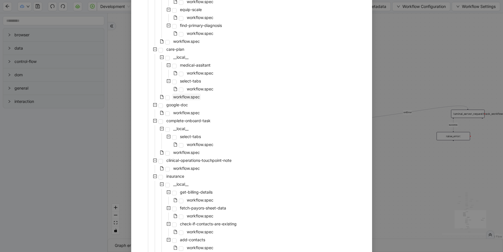
click at [183, 96] on span "workflow.spec" at bounding box center [186, 96] width 27 height 5
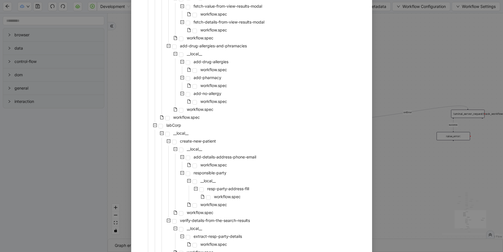
scroll to position [1156, 0]
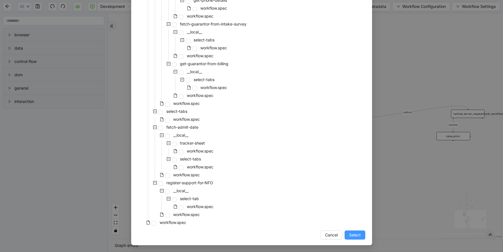
click at [359, 236] on span "Select" at bounding box center [355, 235] width 12 height 6
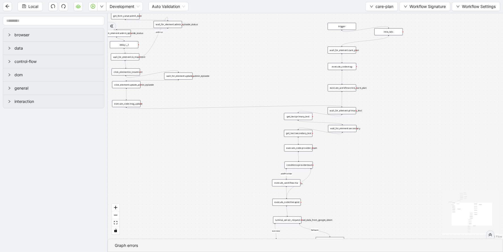
drag, startPoint x: 393, startPoint y: 213, endPoint x: 376, endPoint y: 120, distance: 95.1
click at [376, 120] on div "addProvider fallback success fallback has_new_admit_date fallback onError onErr…" at bounding box center [305, 125] width 395 height 225
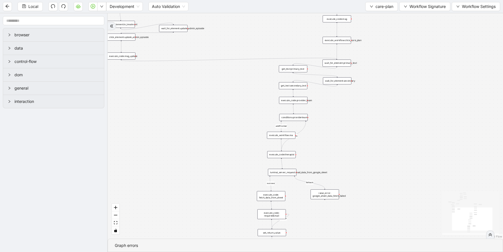
drag, startPoint x: 364, startPoint y: 172, endPoint x: 363, endPoint y: 129, distance: 43.4
click at [363, 129] on div "addProvider fallback success fallback has_new_admit_date fallback onError onErr…" at bounding box center [305, 125] width 395 height 225
click at [278, 132] on div "execute_workflow:ma" at bounding box center [280, 131] width 28 height 7
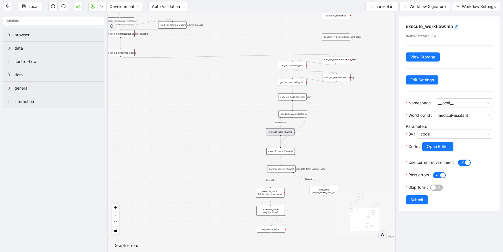
click at [333, 139] on div "addProvider fallback success fallback has_new_admit_date fallback onError onErr…" at bounding box center [251, 125] width 287 height 225
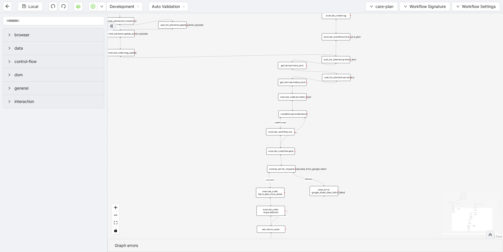
click at [280, 153] on div "execute_code:therapist" at bounding box center [280, 151] width 28 height 7
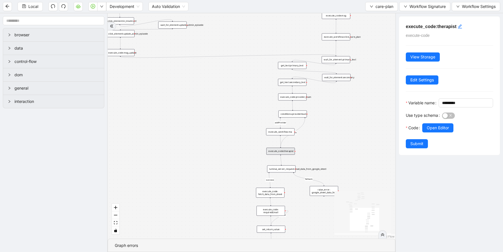
click at [286, 169] on div "luminai_server_request:read_data_from_google_sheet" at bounding box center [281, 168] width 28 height 7
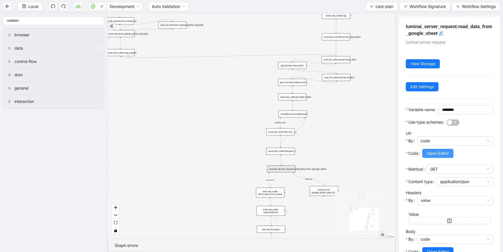
click at [447, 156] on span "Open Editor" at bounding box center [438, 153] width 22 height 6
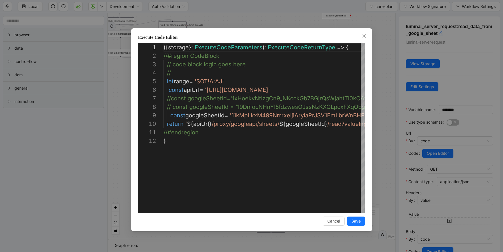
scroll to position [76, 0]
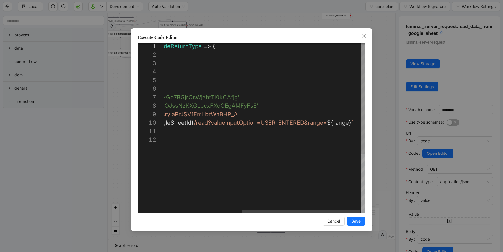
click at [191, 107] on div "( { storage } : ExecuteCodeParameters ): ExecuteCodeReturnType => { //#region C…" at bounding box center [198, 173] width 336 height 263
type textarea "**********"
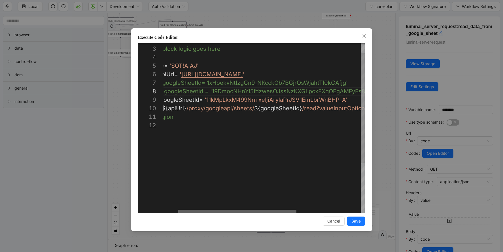
click at [184, 210] on div at bounding box center [237, 211] width 118 height 3
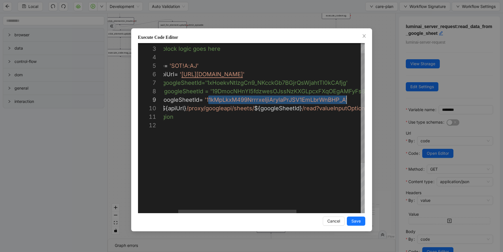
scroll to position [68, 208]
drag, startPoint x: 208, startPoint y: 100, endPoint x: 346, endPoint y: 97, distance: 138.5
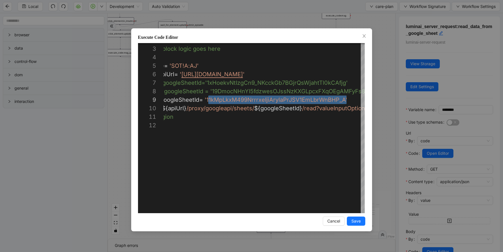
click at [374, 25] on div "Execute Code Editor 2 3 4 5 6 7 8 9 10 11 12 //#region CodeBlock // code block …" at bounding box center [251, 126] width 503 height 252
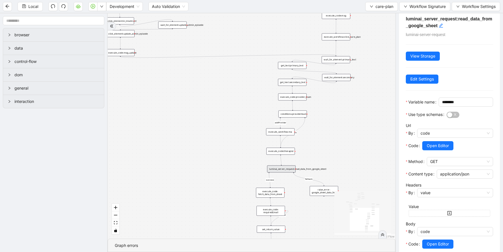
scroll to position [9, 0]
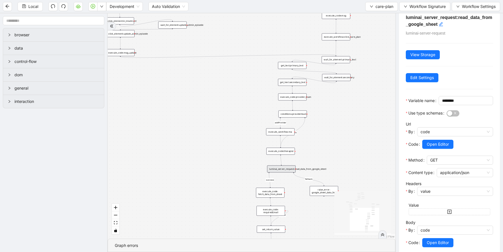
click at [264, 193] on div "execute_code: fetch_data_from_sheet" at bounding box center [270, 193] width 28 height 10
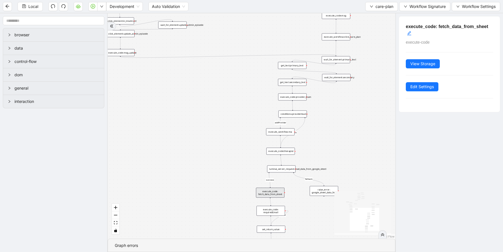
scroll to position [0, 0]
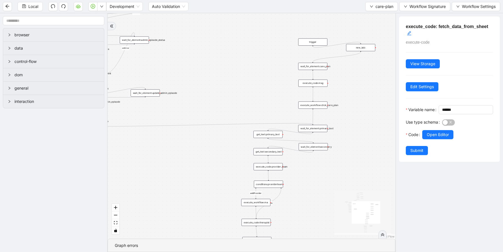
drag, startPoint x: 344, startPoint y: 108, endPoint x: 321, endPoint y: 178, distance: 73.2
click at [321, 178] on div "addProvider fallback success fallback has_new_admit_date fallback onError onErr…" at bounding box center [251, 125] width 287 height 225
click at [380, 5] on span "care-plan" at bounding box center [384, 6] width 18 height 6
click at [380, 17] on span "Select" at bounding box center [381, 17] width 24 height 6
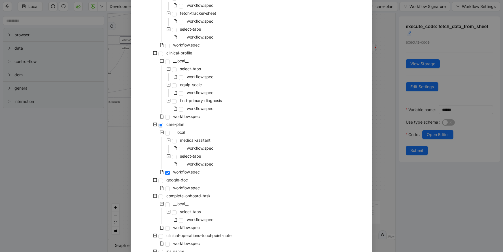
scroll to position [283, 0]
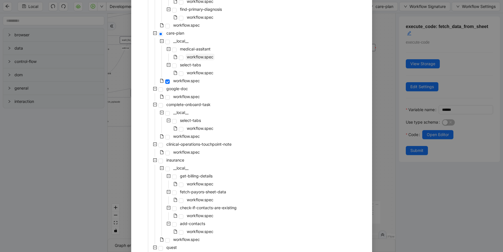
click at [201, 59] on span "workflow.spec" at bounding box center [200, 56] width 27 height 5
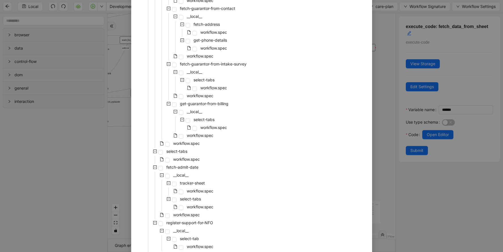
scroll to position [1156, 0]
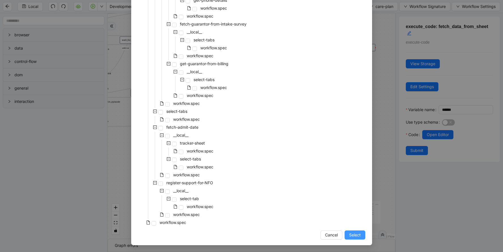
click at [356, 235] on span "Select" at bounding box center [355, 235] width 12 height 6
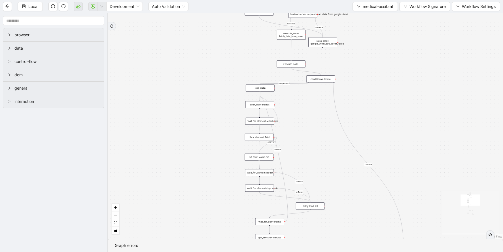
drag, startPoint x: 320, startPoint y: 62, endPoint x: 320, endPoint y: 118, distance: 55.5
click at [320, 118] on div "fallback success ma-present ma_found_in_list fallback fallback fallback success…" at bounding box center [305, 125] width 395 height 225
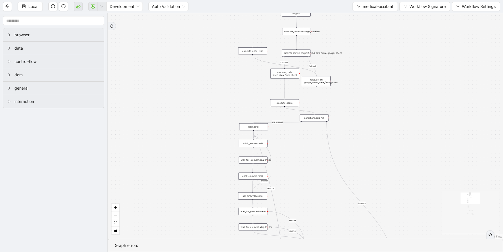
drag, startPoint x: 379, startPoint y: 94, endPoint x: 371, endPoint y: 131, distance: 38.3
click at [372, 131] on div "fallback success ma-present ma_found_in_list fallback fallback fallback success…" at bounding box center [305, 125] width 395 height 225
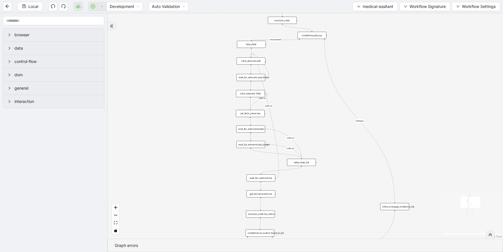
drag, startPoint x: 321, startPoint y: 185, endPoint x: 319, endPoint y: 105, distance: 80.5
click at [319, 105] on div "fallback success ma-present ma_found_in_list fallback fallback fallback success…" at bounding box center [305, 125] width 395 height 225
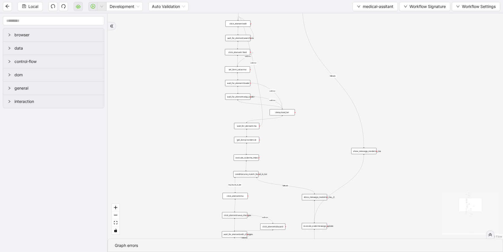
drag, startPoint x: 313, startPoint y: 199, endPoint x: 291, endPoint y: 140, distance: 63.1
click at [291, 140] on div "fallback success ma-present ma_found_in_list fallback fallback fallback success…" at bounding box center [305, 125] width 395 height 225
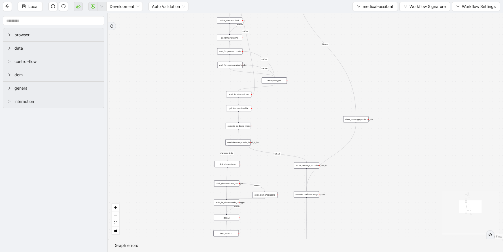
drag, startPoint x: 305, startPoint y: 118, endPoint x: 300, endPoint y: 91, distance: 27.5
click at [300, 91] on div "fallback success ma-present ma_found_in_list fallback fallback fallback success…" at bounding box center [305, 125] width 395 height 225
click at [298, 93] on div "fallback success ma-present ma_found_in_list fallback fallback fallback success…" at bounding box center [305, 125] width 395 height 225
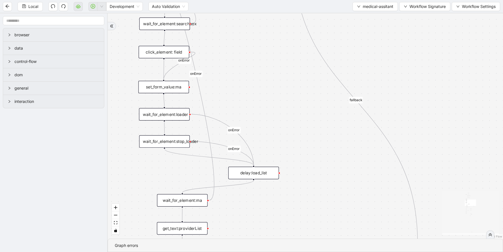
drag, startPoint x: 298, startPoint y: 93, endPoint x: 303, endPoint y: 199, distance: 105.8
click at [303, 199] on div "fallback success ma-present ma_found_in_list fallback fallback fallback success…" at bounding box center [305, 125] width 395 height 225
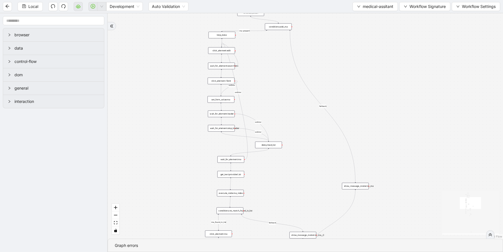
click at [237, 162] on div "wait_for_element:ma" at bounding box center [230, 159] width 27 height 7
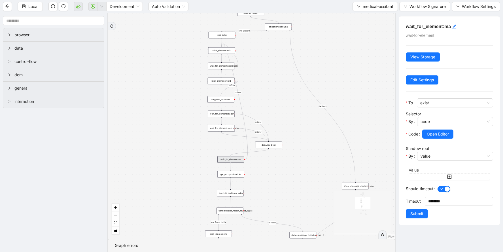
click at [242, 193] on div "execute_code:ma_index" at bounding box center [230, 192] width 27 height 7
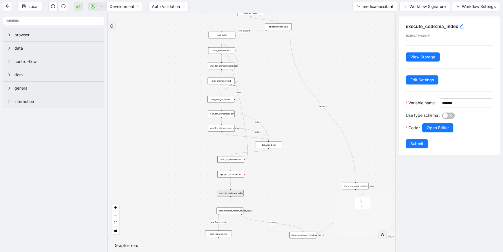
click at [239, 212] on div "conditions:no_match_found_in_list" at bounding box center [229, 210] width 27 height 7
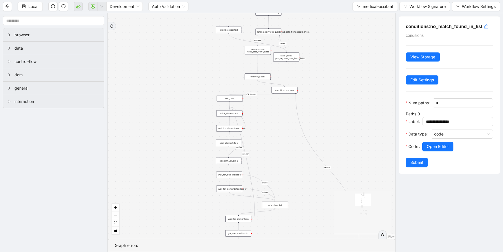
drag, startPoint x: 278, startPoint y: 85, endPoint x: 284, endPoint y: 132, distance: 47.7
click at [284, 132] on div "fallback success ma-present ma_found_in_list fallback fallback fallback success…" at bounding box center [251, 125] width 287 height 225
click at [436, 146] on span "Open Editor" at bounding box center [438, 146] width 22 height 6
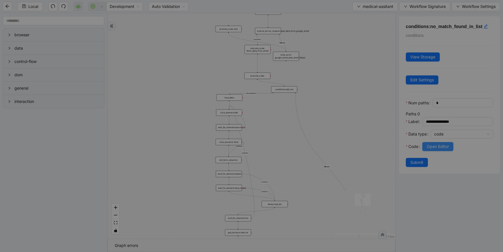
scroll to position [59, 0]
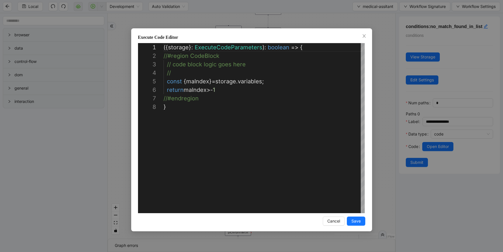
click at [407, 125] on div "**********" at bounding box center [251, 126] width 503 height 252
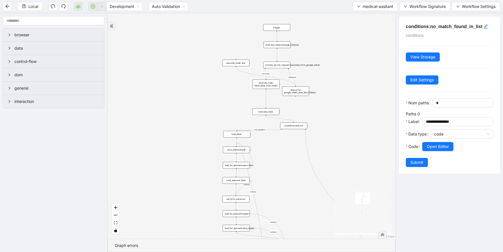
drag, startPoint x: 270, startPoint y: 126, endPoint x: 281, endPoint y: 164, distance: 39.7
click at [281, 164] on div "fallback success ma-present ma_found_in_list fallback fallback fallback success…" at bounding box center [251, 125] width 287 height 225
click at [275, 70] on div "luminai_server_request:read_data_from_google_sheet" at bounding box center [277, 66] width 27 height 7
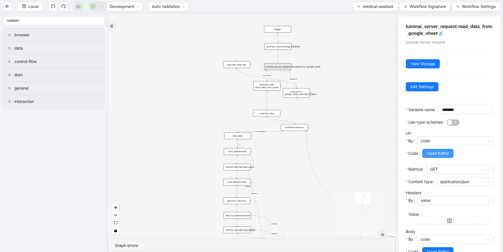
click at [434, 156] on span "Open Editor" at bounding box center [438, 153] width 22 height 6
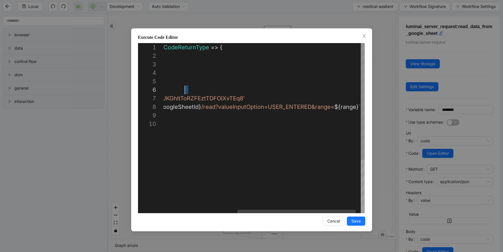
scroll to position [51, 206]
drag, startPoint x: 223, startPoint y: 98, endPoint x: 242, endPoint y: 96, distance: 19.6
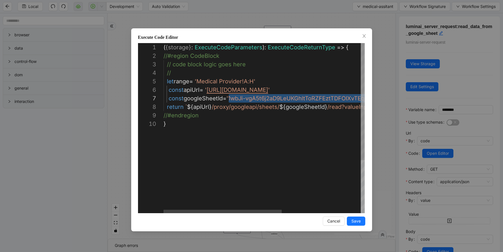
click at [254, 117] on div "( { storage } : ExecuteCodeParameters ): ExecuteCodeReturnType => { //#region C…" at bounding box center [331, 166] width 336 height 246
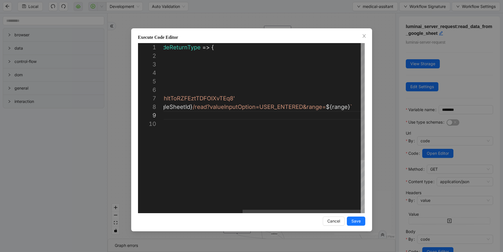
click at [270, 98] on div "( { storage } : ExecuteCodeParameters ): ExecuteCodeReturnType => { //#region C…" at bounding box center [197, 166] width 336 height 246
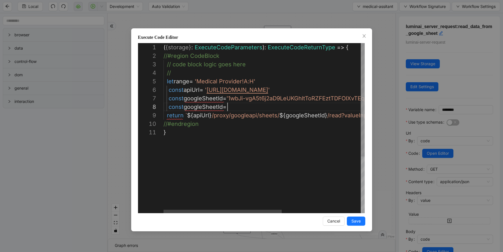
scroll to position [59, 67]
paste textarea "**********"
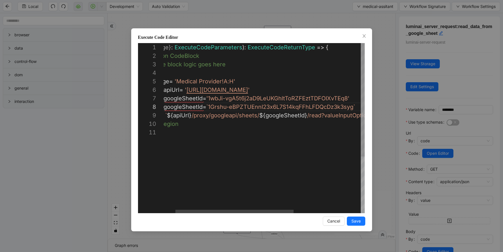
click at [243, 97] on div "( { storage } : ExecuteCodeParameters ): ExecuteCodeReturnType => { //#region C…" at bounding box center [311, 170] width 336 height 255
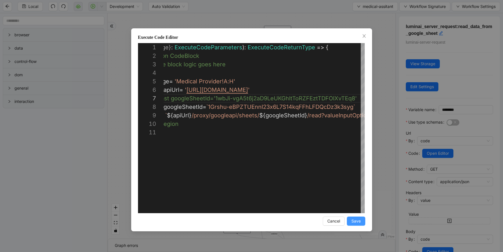
type textarea "**********"
click at [353, 220] on span "Save" at bounding box center [355, 221] width 9 height 6
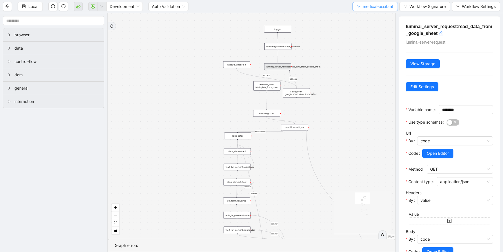
click at [366, 8] on span "medical-assitant" at bounding box center [378, 6] width 31 height 6
click at [359, 16] on span "Select" at bounding box center [374, 17] width 37 height 6
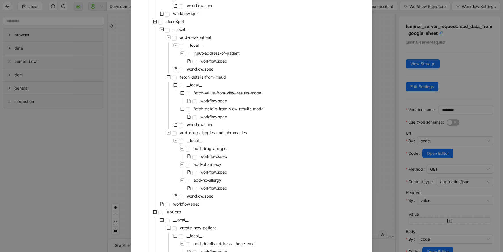
scroll to position [1156, 0]
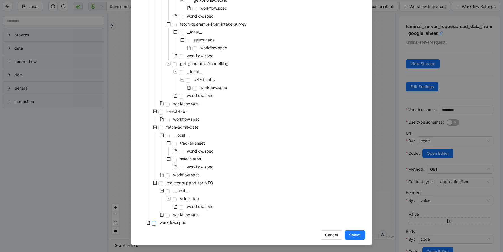
click at [155, 225] on span at bounding box center [154, 223] width 5 height 5
click at [358, 236] on span "Select" at bounding box center [355, 235] width 12 height 6
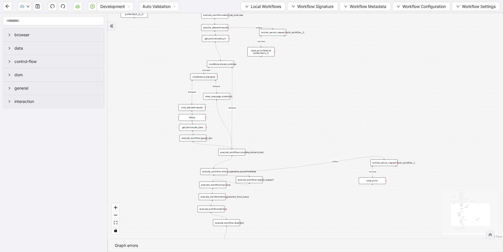
click at [129, 38] on div "fallback fallback proceed therapist success success success success onError onE…" at bounding box center [305, 125] width 395 height 225
click at [245, 7] on icon "down" at bounding box center [246, 6] width 3 height 3
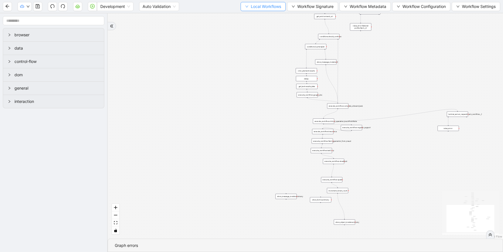
click at [251, 6] on span "Local Workflows" at bounding box center [266, 6] width 30 height 6
click at [250, 18] on span "Select" at bounding box center [260, 17] width 37 height 6
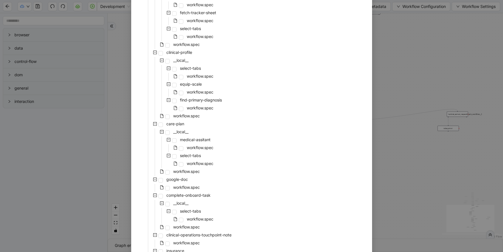
scroll to position [193, 0]
click at [183, 172] on span "workflow.spec" at bounding box center [186, 170] width 27 height 5
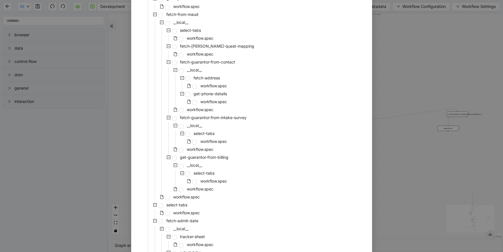
scroll to position [1156, 0]
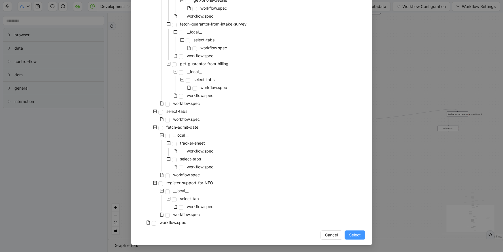
click at [349, 237] on span "Select" at bounding box center [355, 235] width 12 height 6
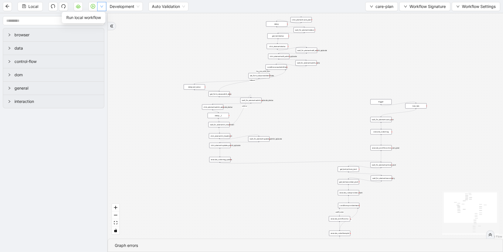
click at [102, 7] on icon "down" at bounding box center [101, 6] width 3 height 3
click at [98, 17] on span "Run local workflow" at bounding box center [83, 17] width 35 height 6
click at [99, 18] on span "Run local workflow" at bounding box center [83, 17] width 35 height 6
